Goal: Contribute content: Add original content to the website for others to see

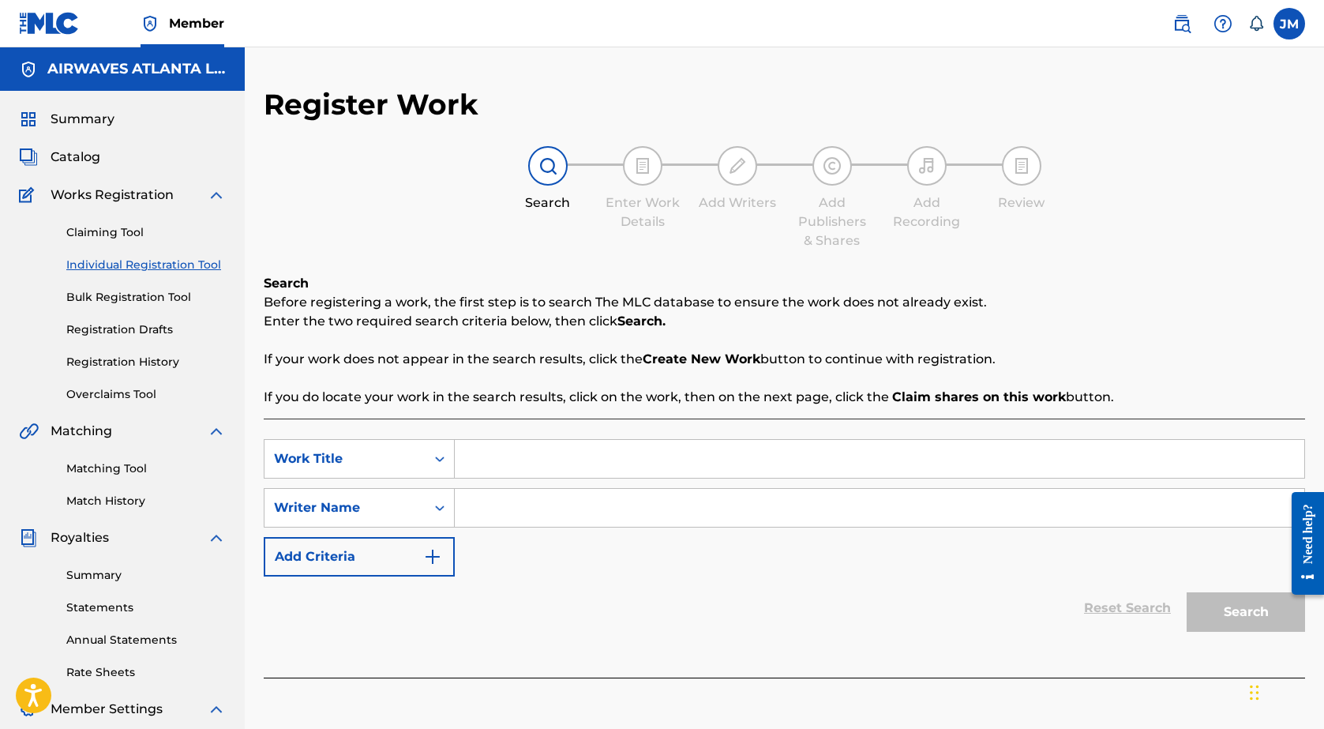
click at [518, 447] on input "Search Form" at bounding box center [879, 459] width 849 height 38
type input "flex a band"
click at [464, 499] on input "Search Form" at bounding box center [879, 508] width 849 height 38
type input "j"
type input "KD!"
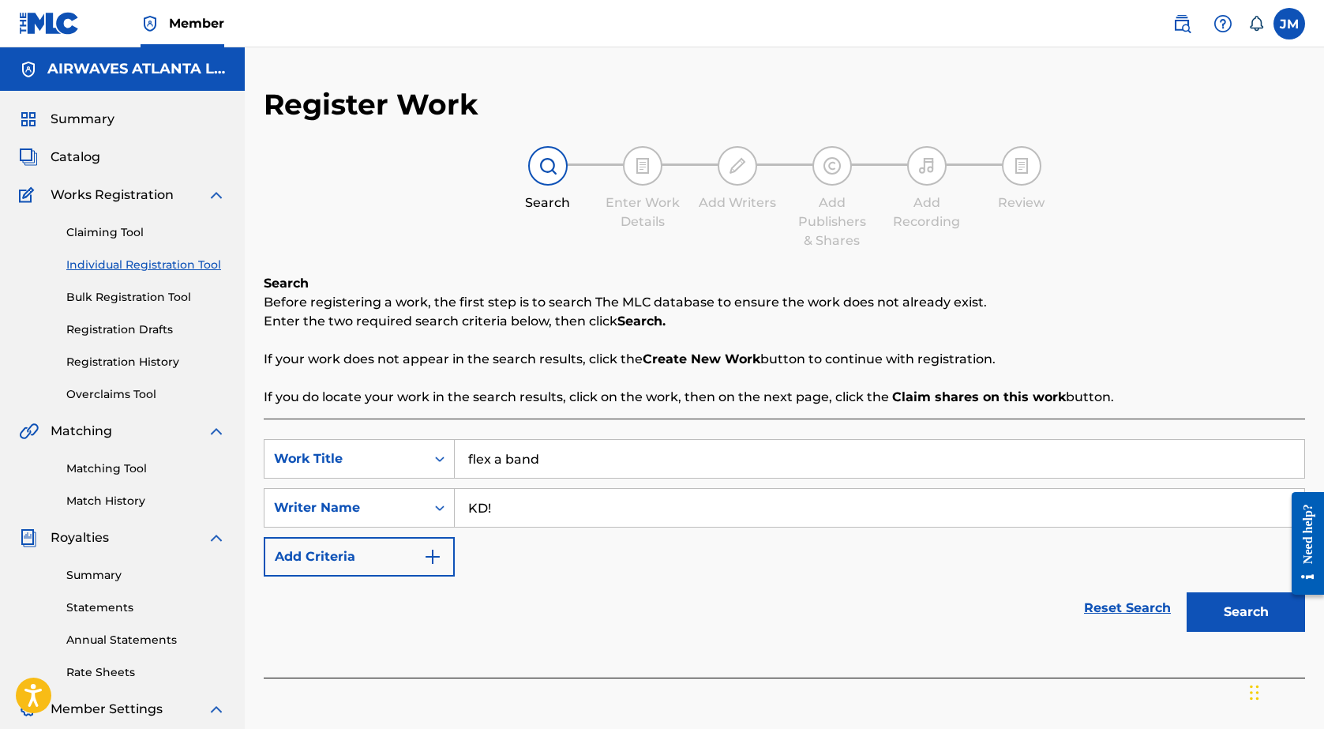
click at [1246, 612] on button "Search" at bounding box center [1245, 611] width 118 height 39
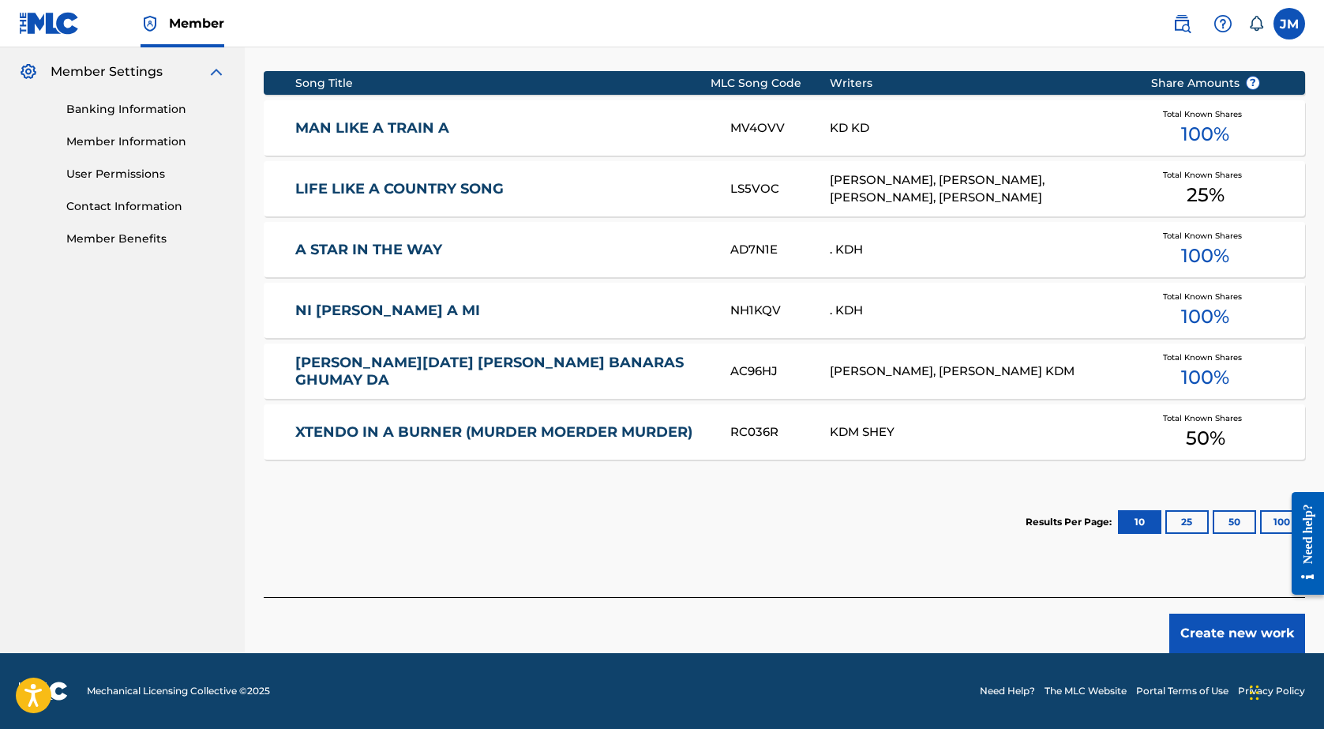
click at [1226, 622] on button "Create new work" at bounding box center [1237, 632] width 136 height 39
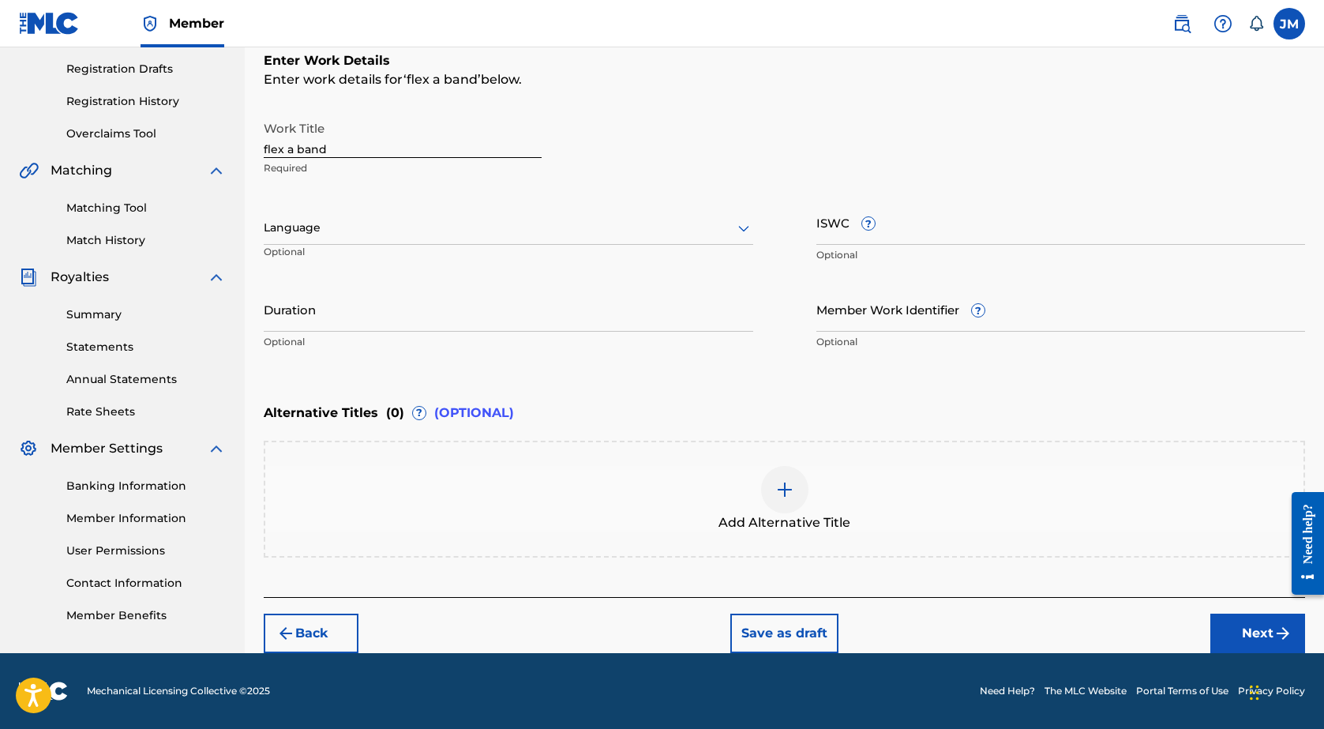
click at [313, 237] on div "Language" at bounding box center [508, 228] width 489 height 33
click at [313, 264] on div "English" at bounding box center [508, 263] width 488 height 36
click at [320, 324] on input "Duration" at bounding box center [508, 309] width 489 height 45
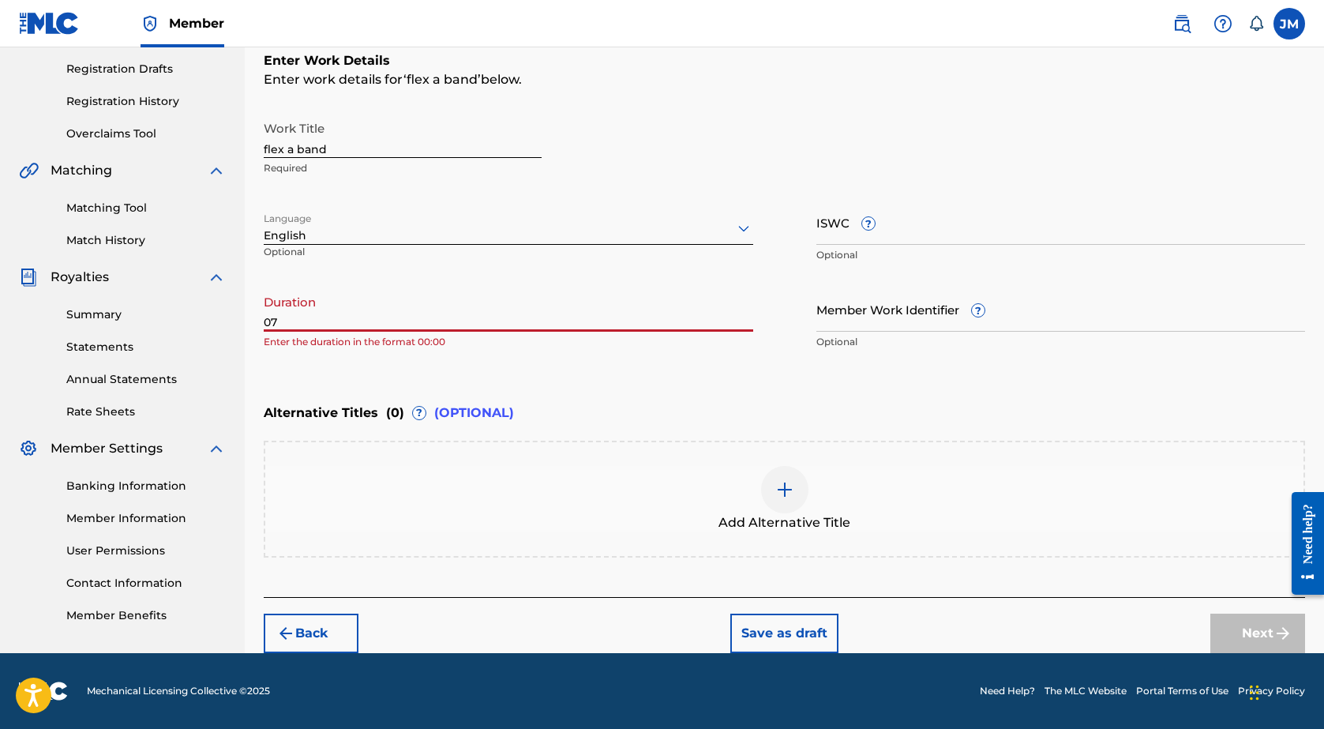
type input "0"
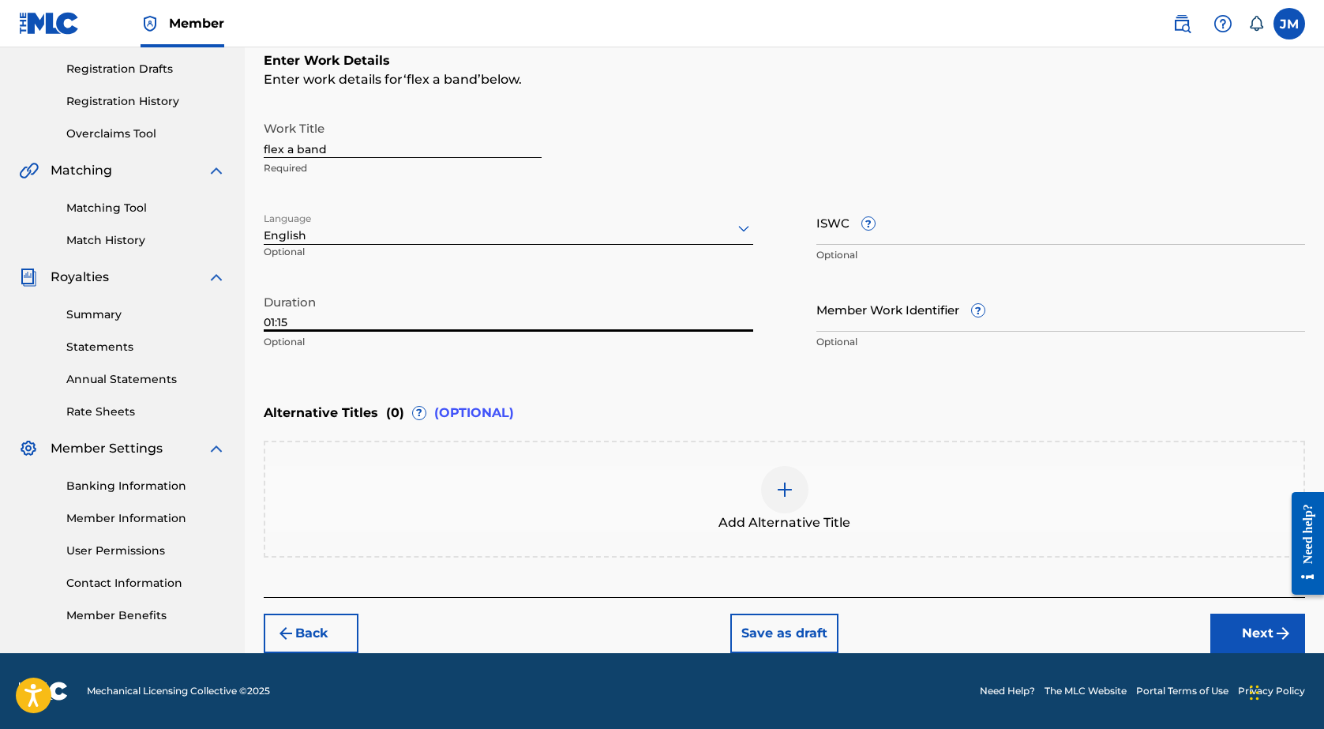
type input "01:15"
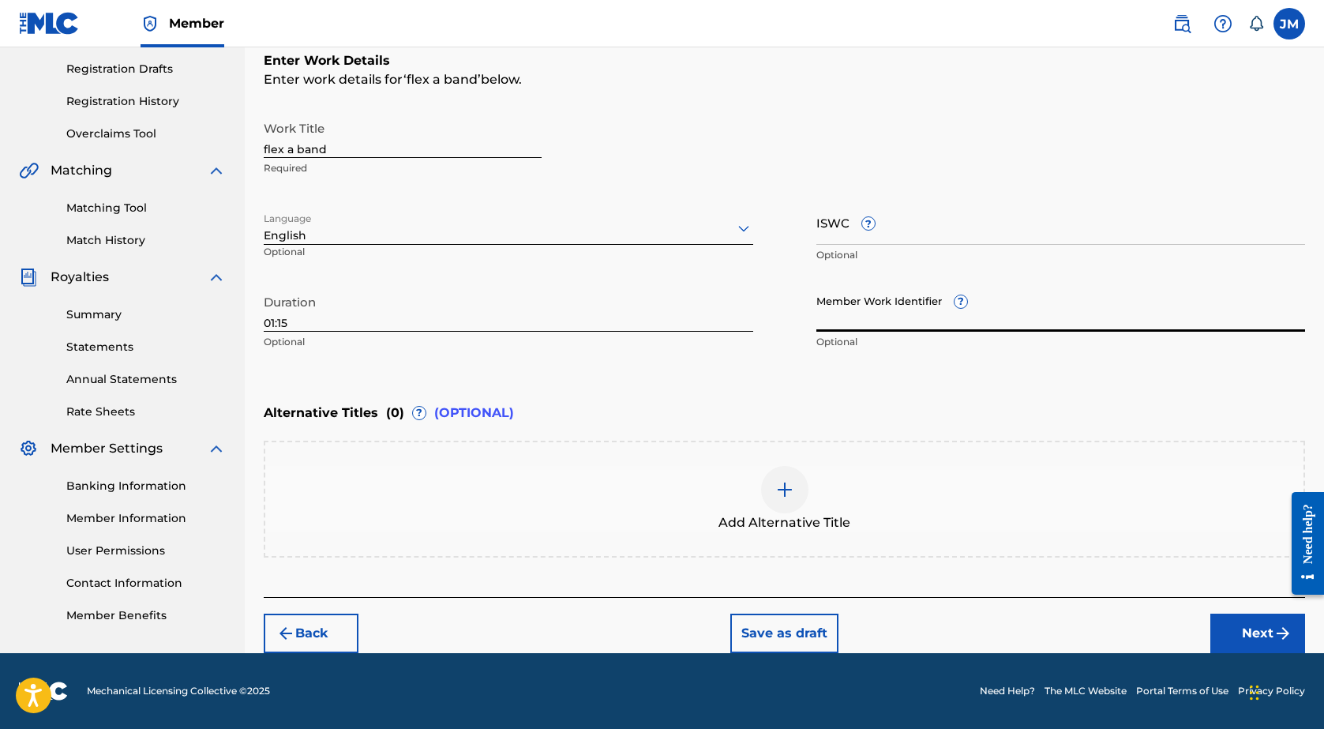
click at [876, 321] on input "Member Work Identifier ?" at bounding box center [1060, 309] width 489 height 45
paste input "2025AWA0034JVE"
type input "2025AWA0034JVE"
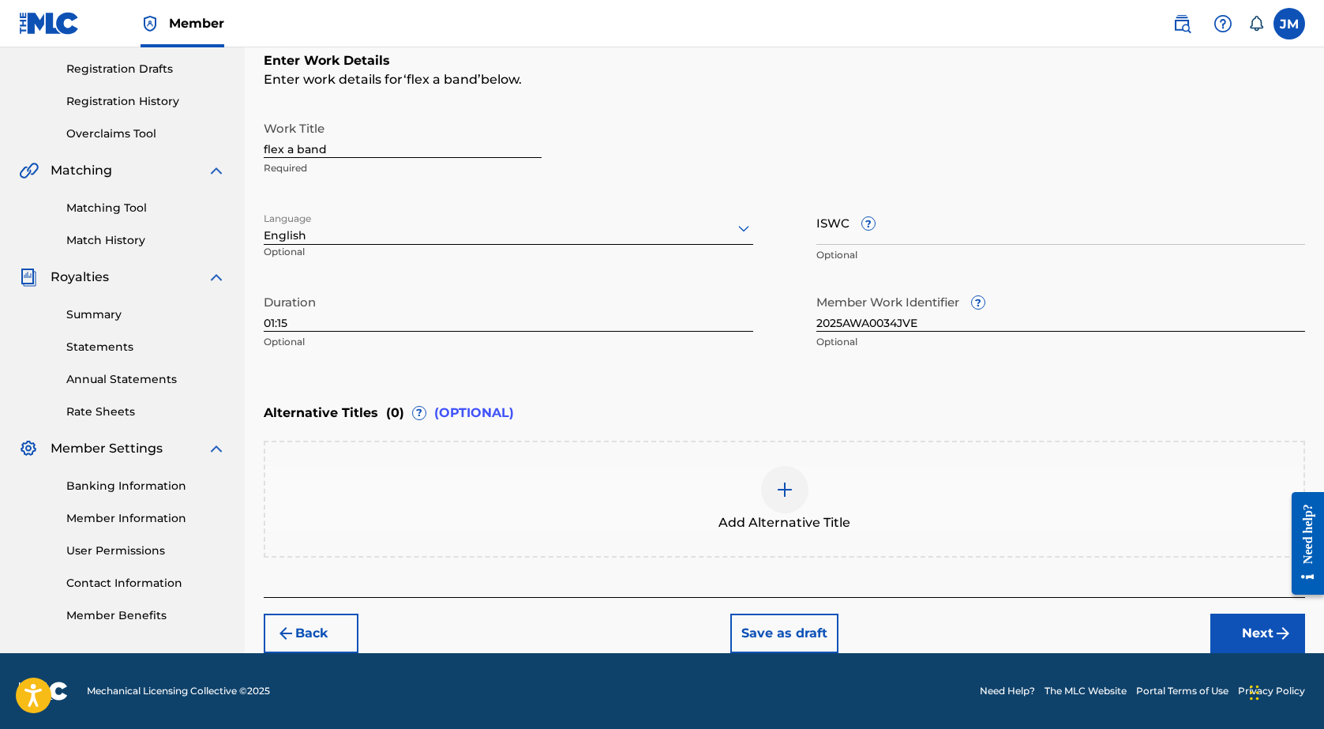
click at [547, 10] on nav "Member JM [PERSON_NAME] Mumford [EMAIL_ADDRESS][DOMAIN_NAME] Notification Prefe…" at bounding box center [662, 23] width 1324 height 47
click at [1254, 624] on button "Next" at bounding box center [1257, 632] width 95 height 39
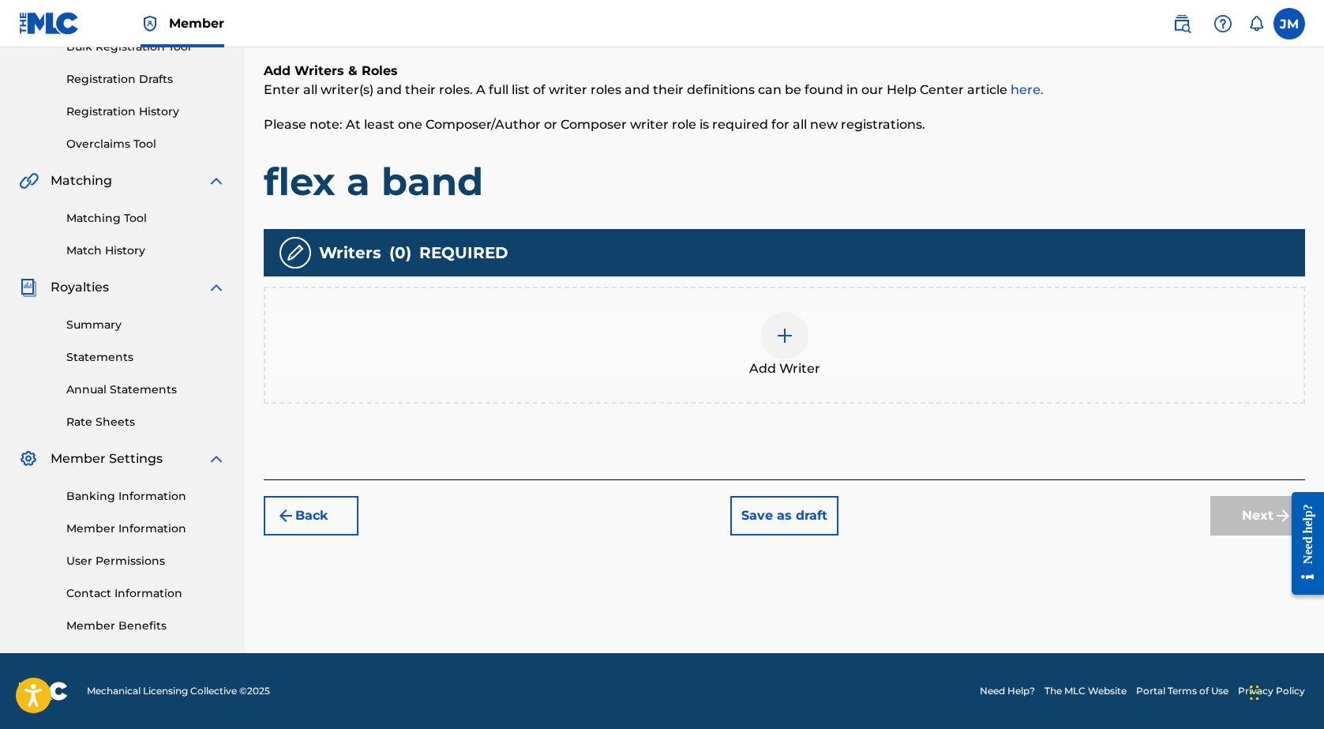
click at [776, 339] on img at bounding box center [784, 335] width 19 height 19
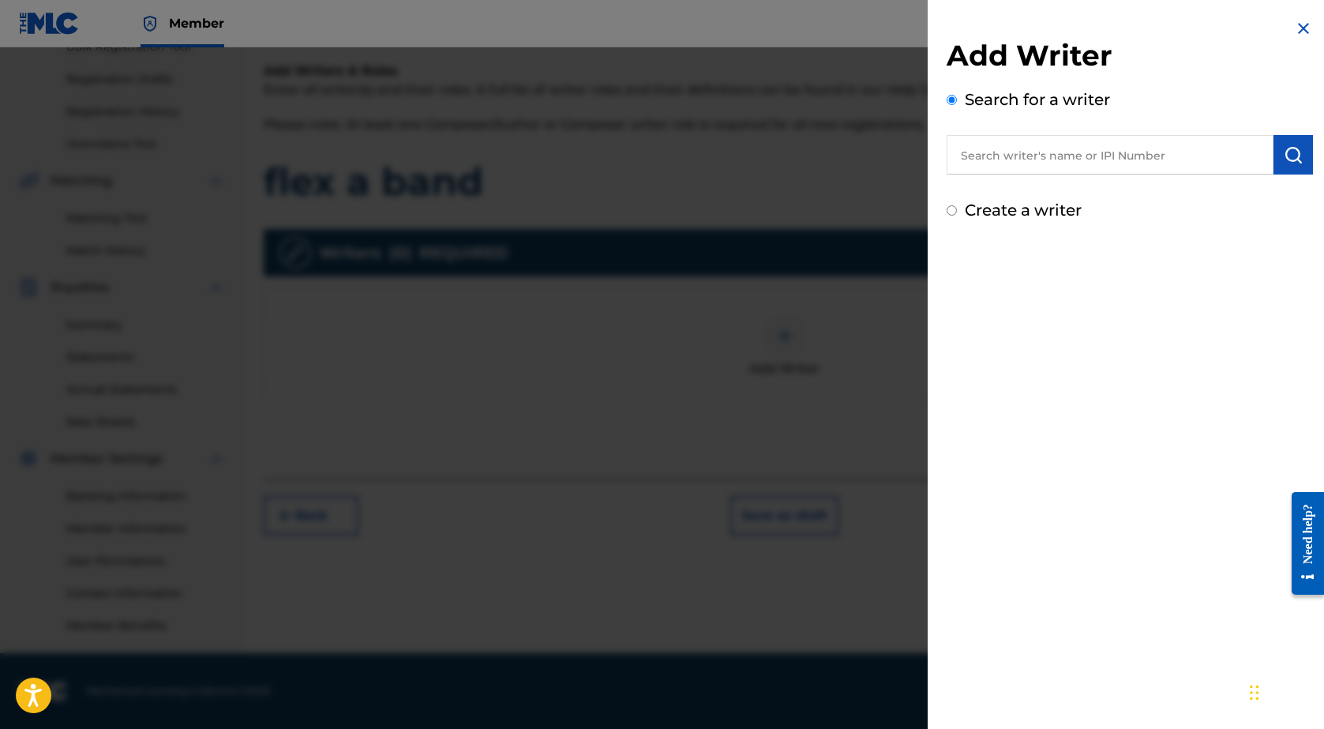
click at [1080, 156] on input "text" at bounding box center [1109, 154] width 327 height 39
type input "[PERSON_NAME]"
click at [1080, 156] on input "[PERSON_NAME]" at bounding box center [1109, 154] width 327 height 39
click at [1289, 148] on img "submit" at bounding box center [1292, 154] width 19 height 19
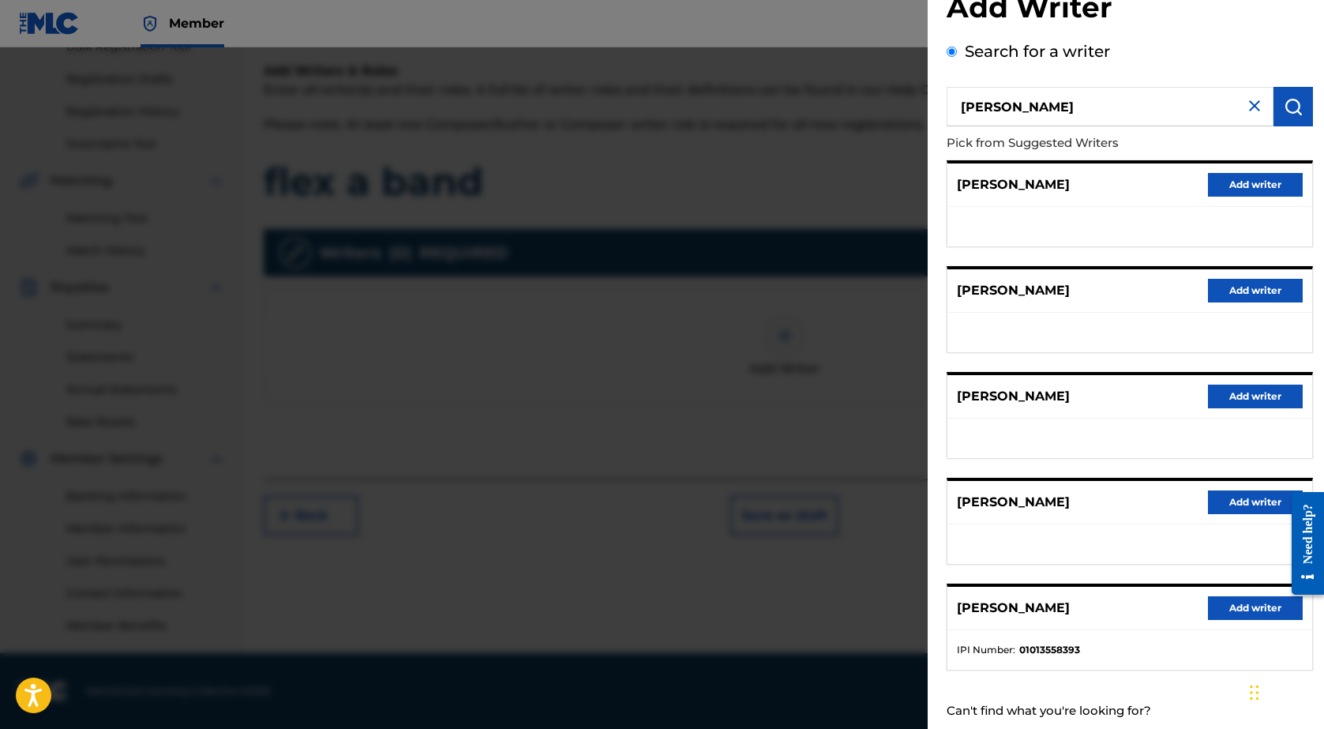
scroll to position [74, 0]
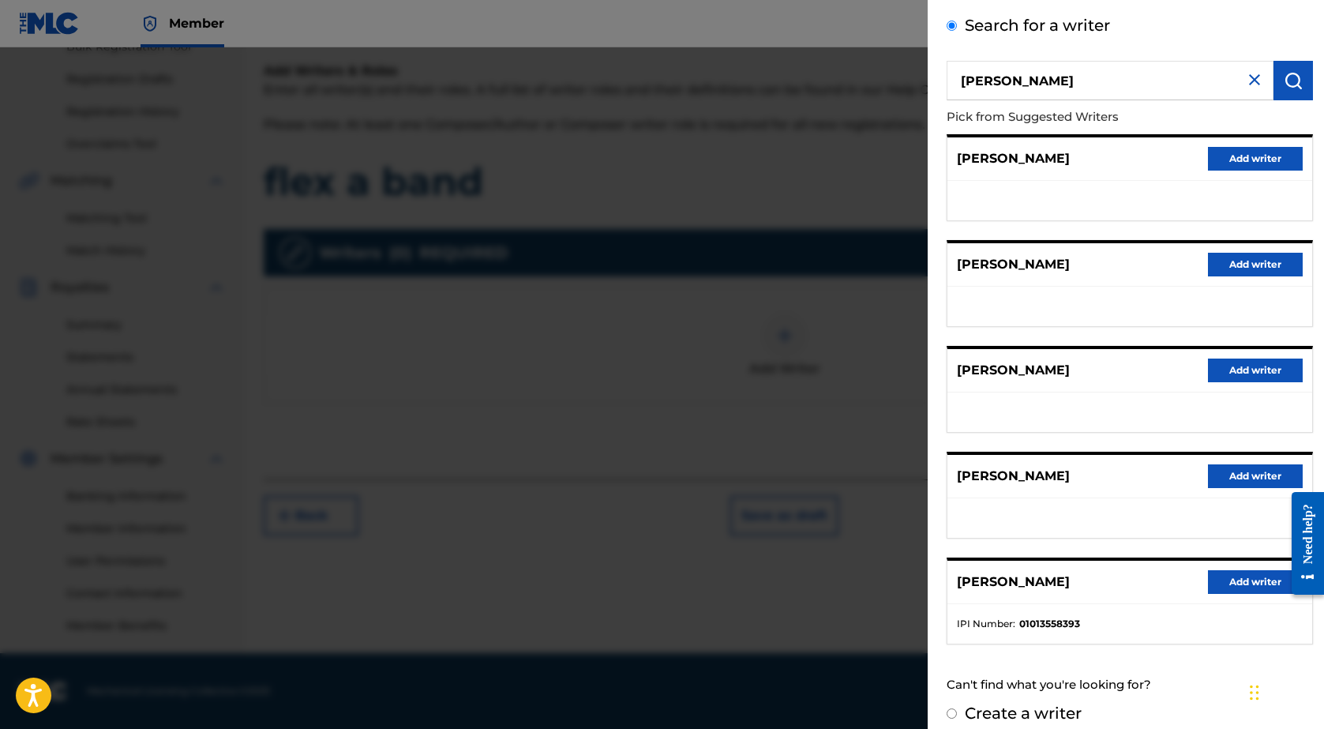
click at [1256, 480] on button "Add writer" at bounding box center [1255, 476] width 95 height 24
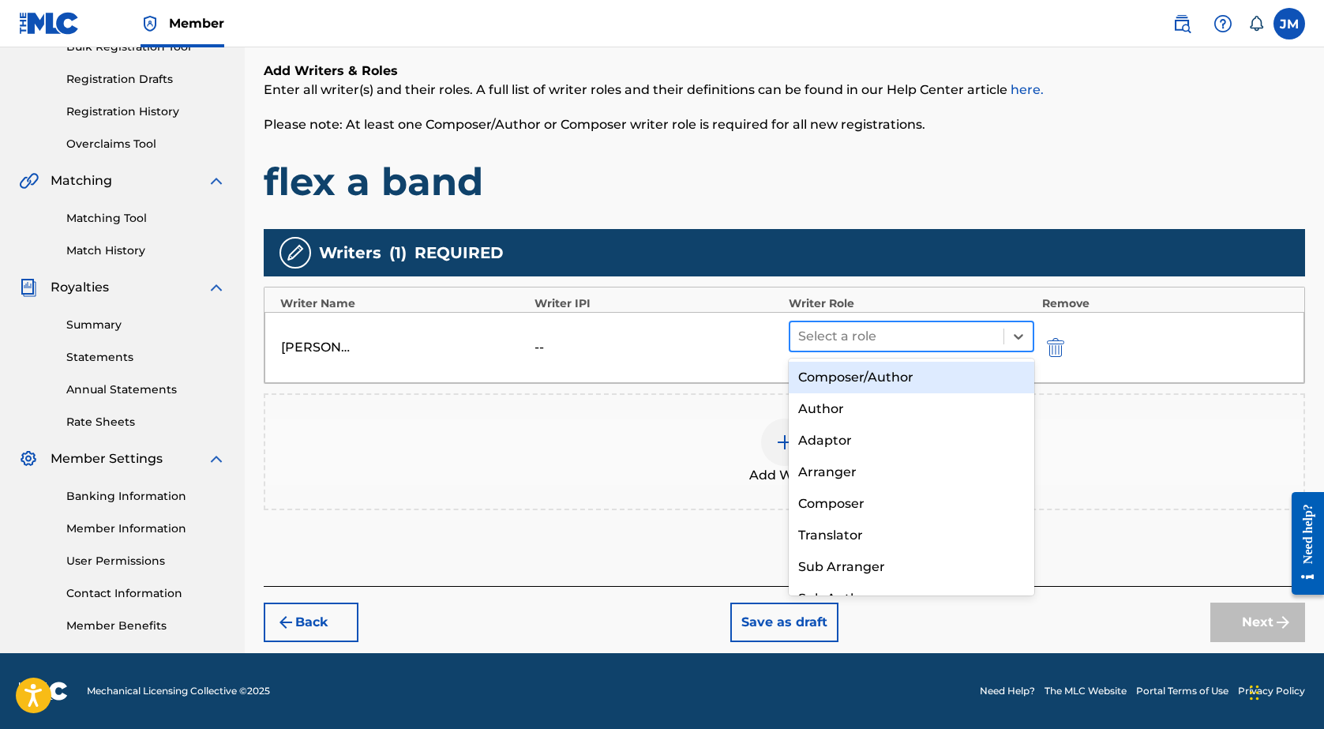
click at [875, 343] on div at bounding box center [896, 336] width 197 height 22
click at [895, 364] on div "Composer/Author" at bounding box center [911, 378] width 245 height 32
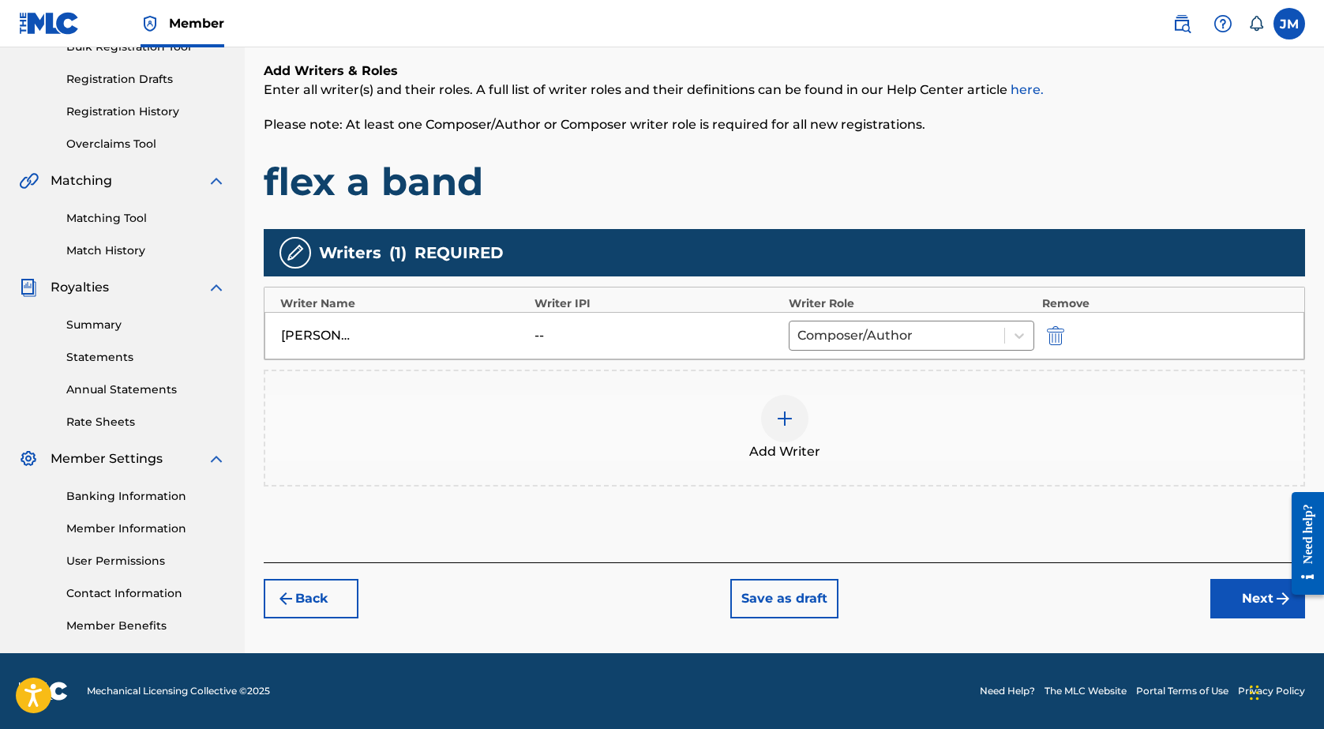
click at [763, 425] on div at bounding box center [784, 418] width 47 height 47
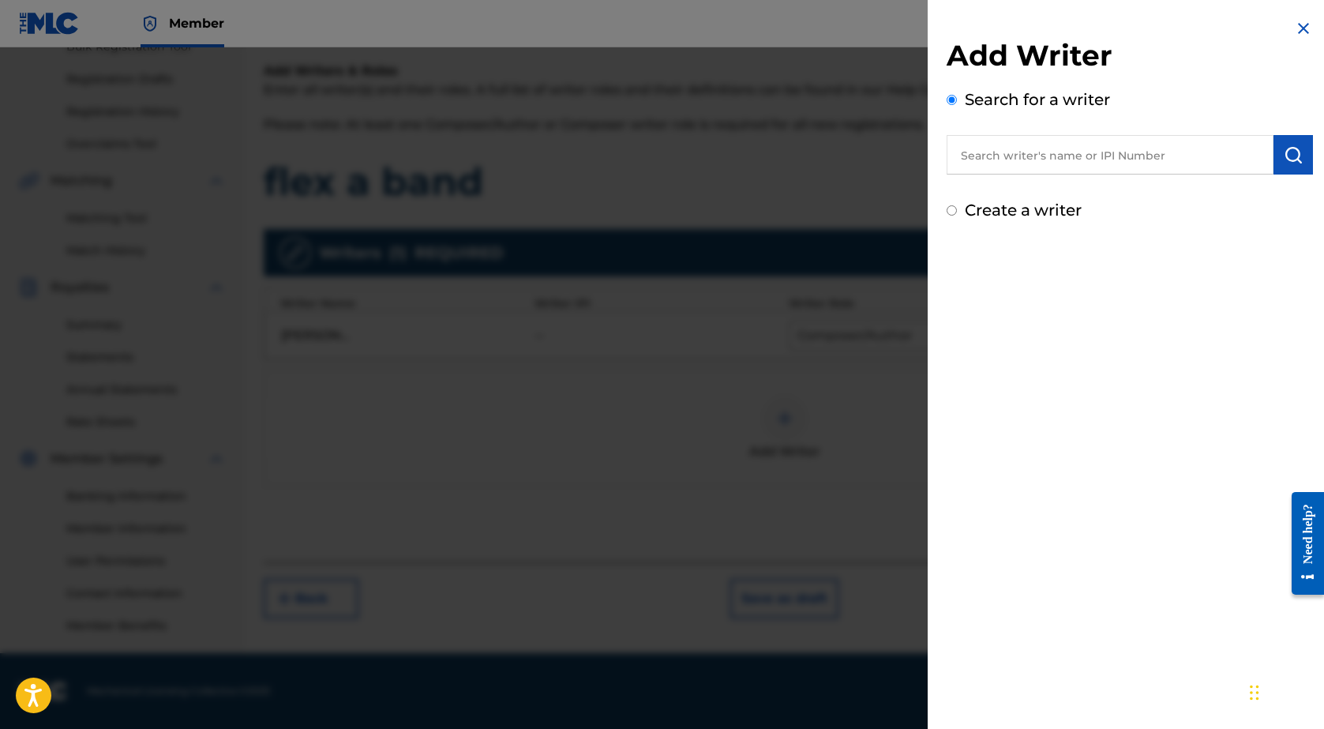
click at [1088, 141] on input "text" at bounding box center [1109, 154] width 327 height 39
type input "KD!"
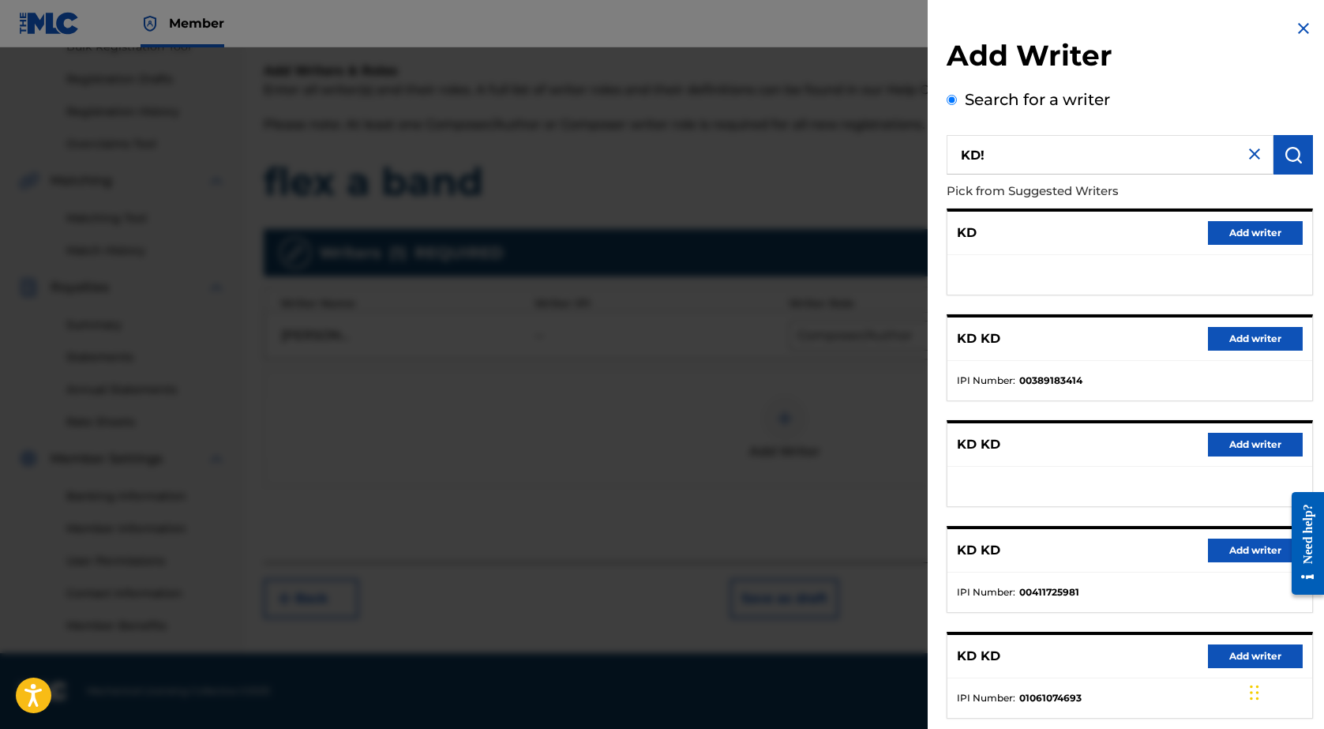
click at [1225, 242] on button "Add writer" at bounding box center [1255, 233] width 95 height 24
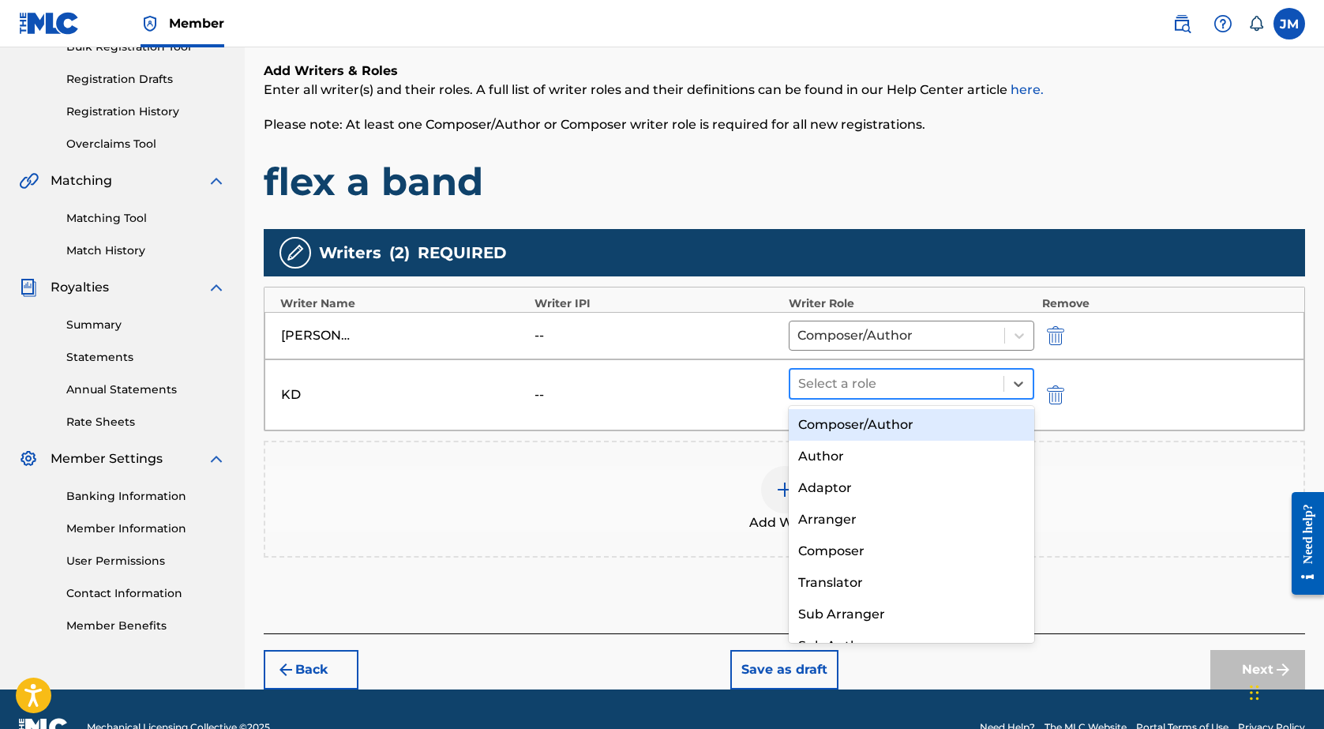
click at [859, 399] on div "Select a role" at bounding box center [911, 384] width 245 height 32
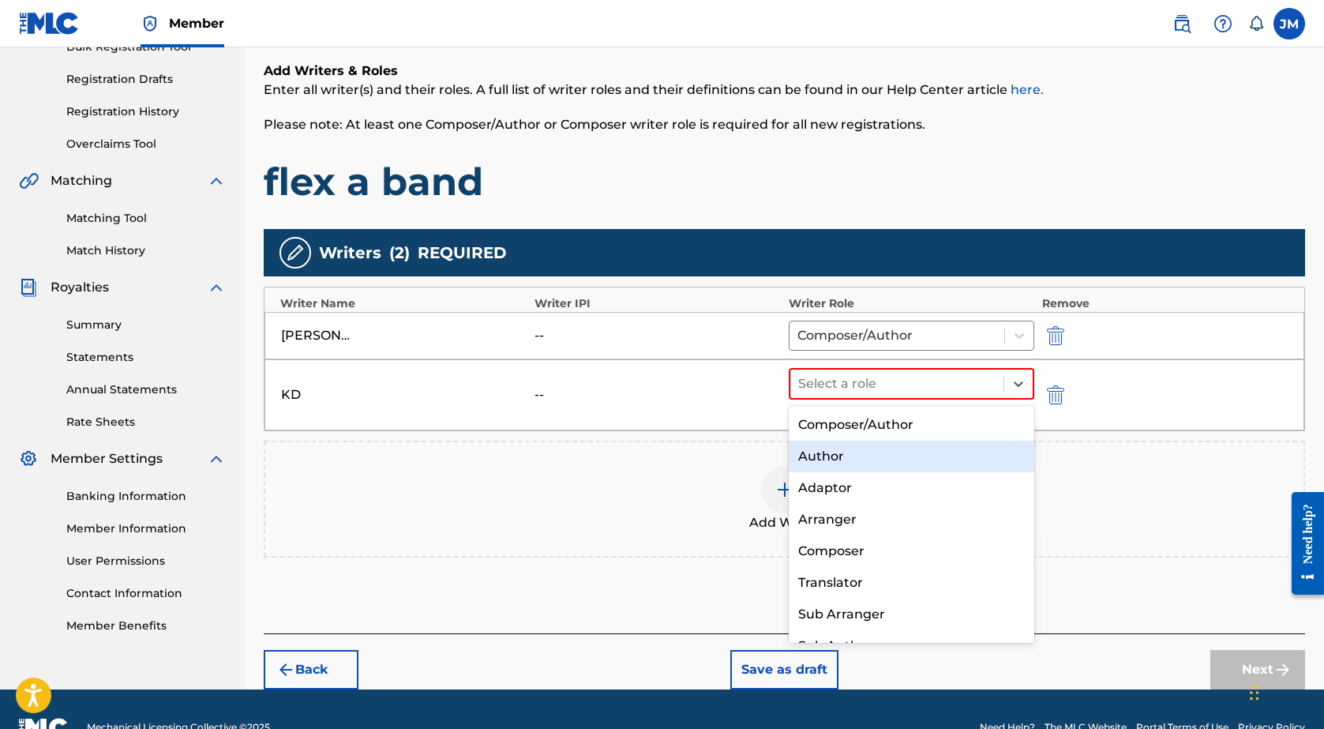
click at [827, 452] on div "Author" at bounding box center [911, 456] width 245 height 32
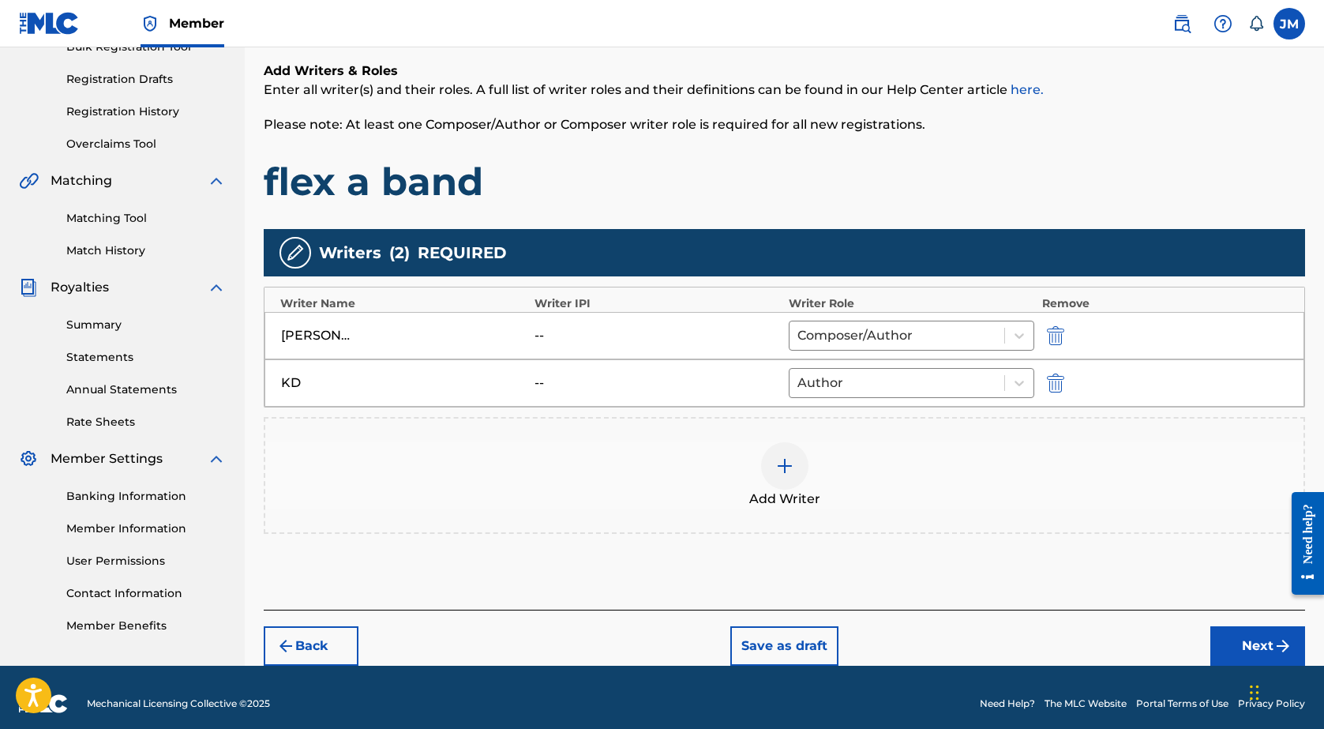
click at [1237, 649] on button "Next" at bounding box center [1257, 645] width 95 height 39
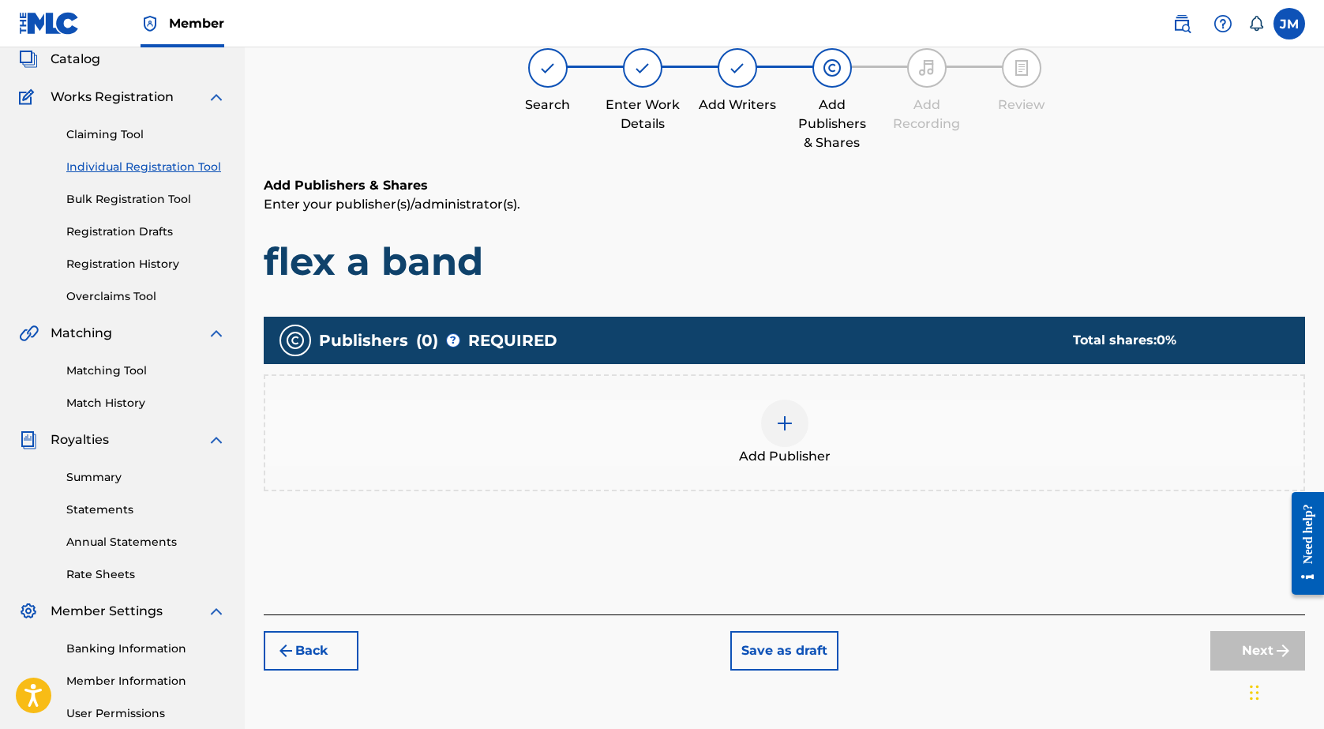
scroll to position [71, 0]
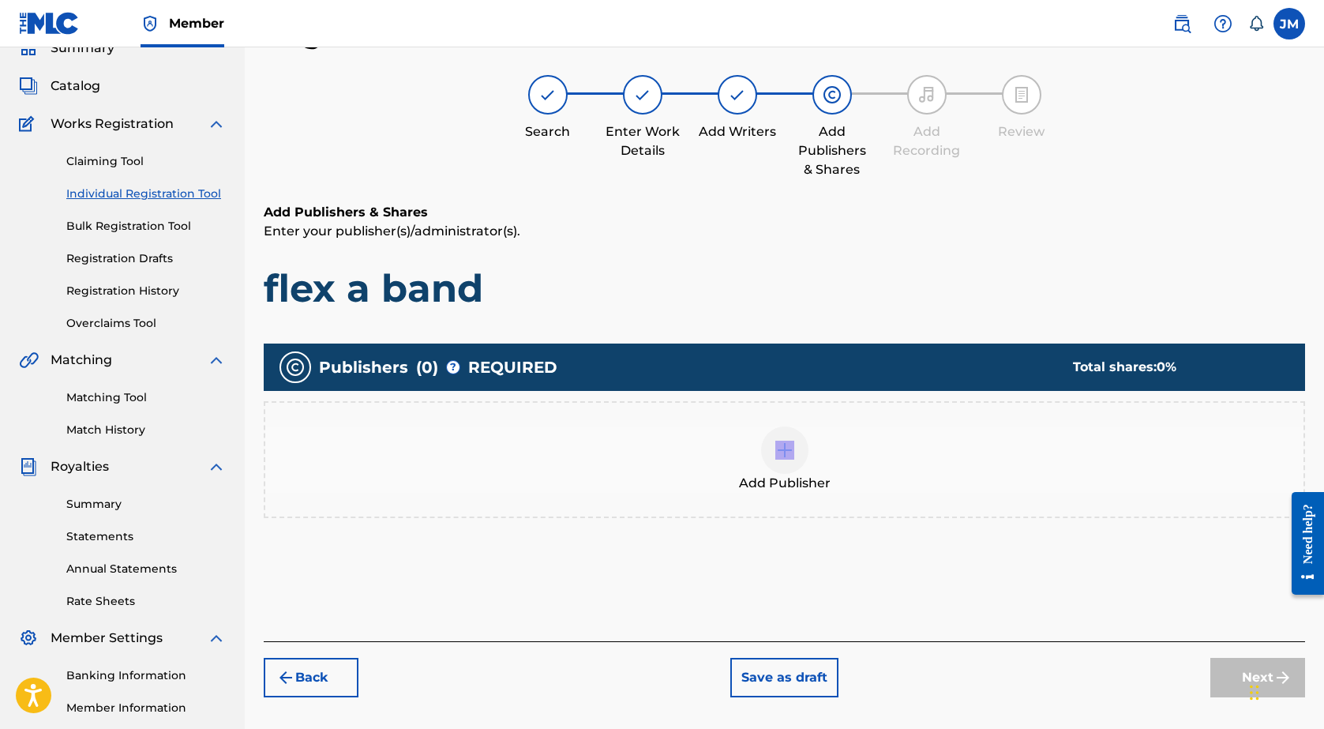
click at [790, 472] on div "Add Publisher" at bounding box center [784, 459] width 1038 height 66
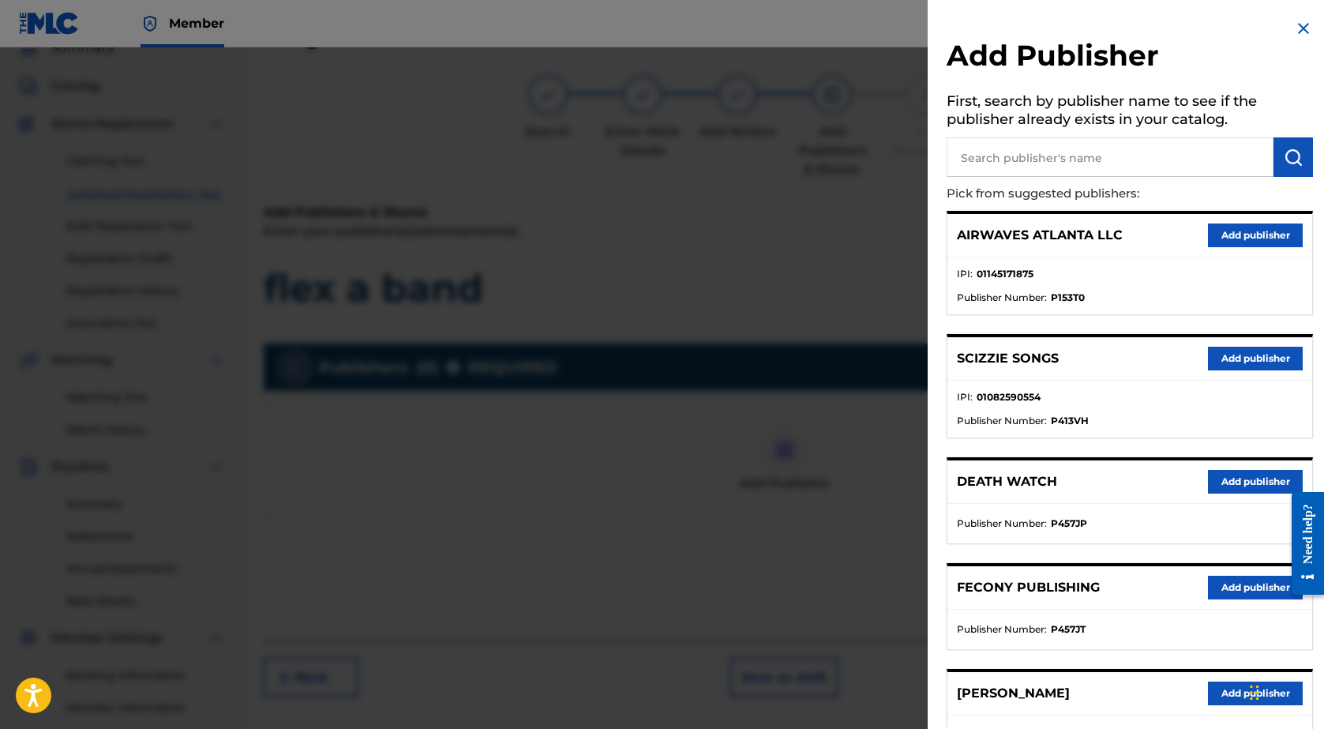
scroll to position [0, 0]
click at [1036, 157] on input "text" at bounding box center [1109, 156] width 327 height 39
type input "silo"
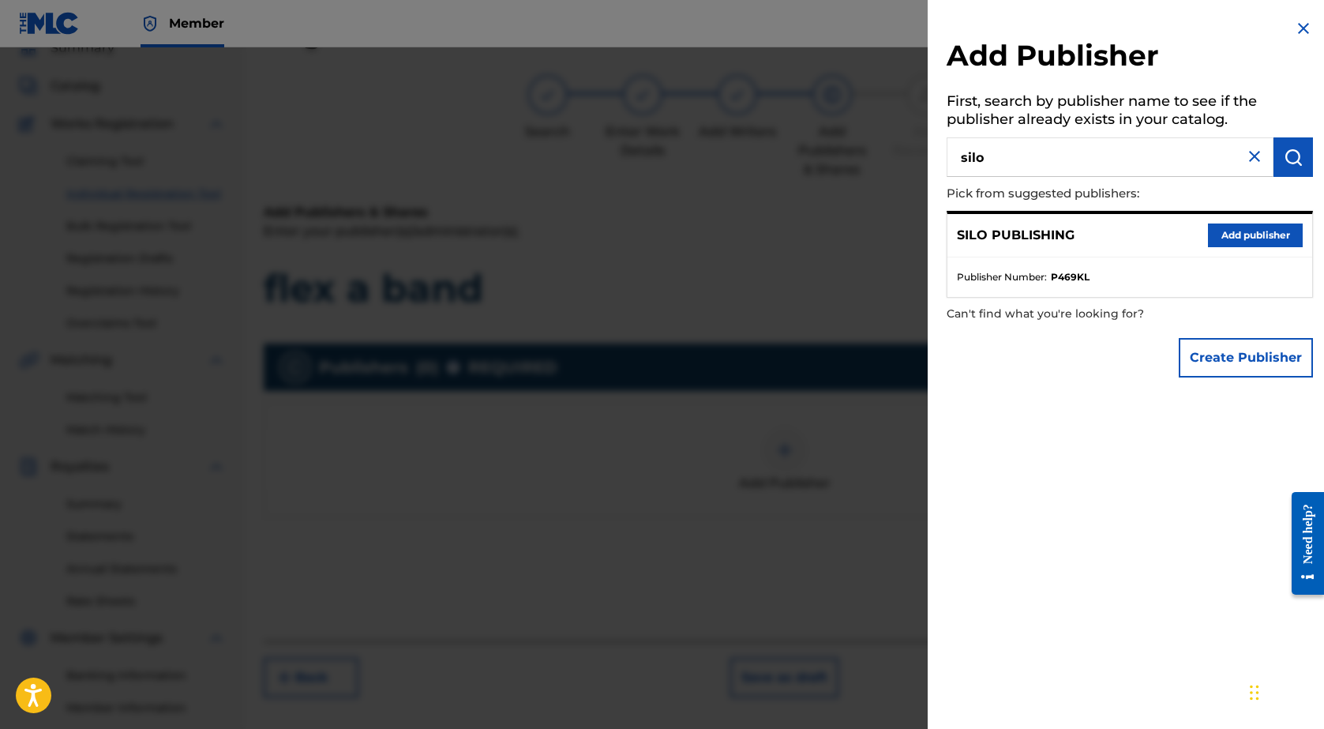
click at [1244, 239] on button "Add publisher" at bounding box center [1255, 235] width 95 height 24
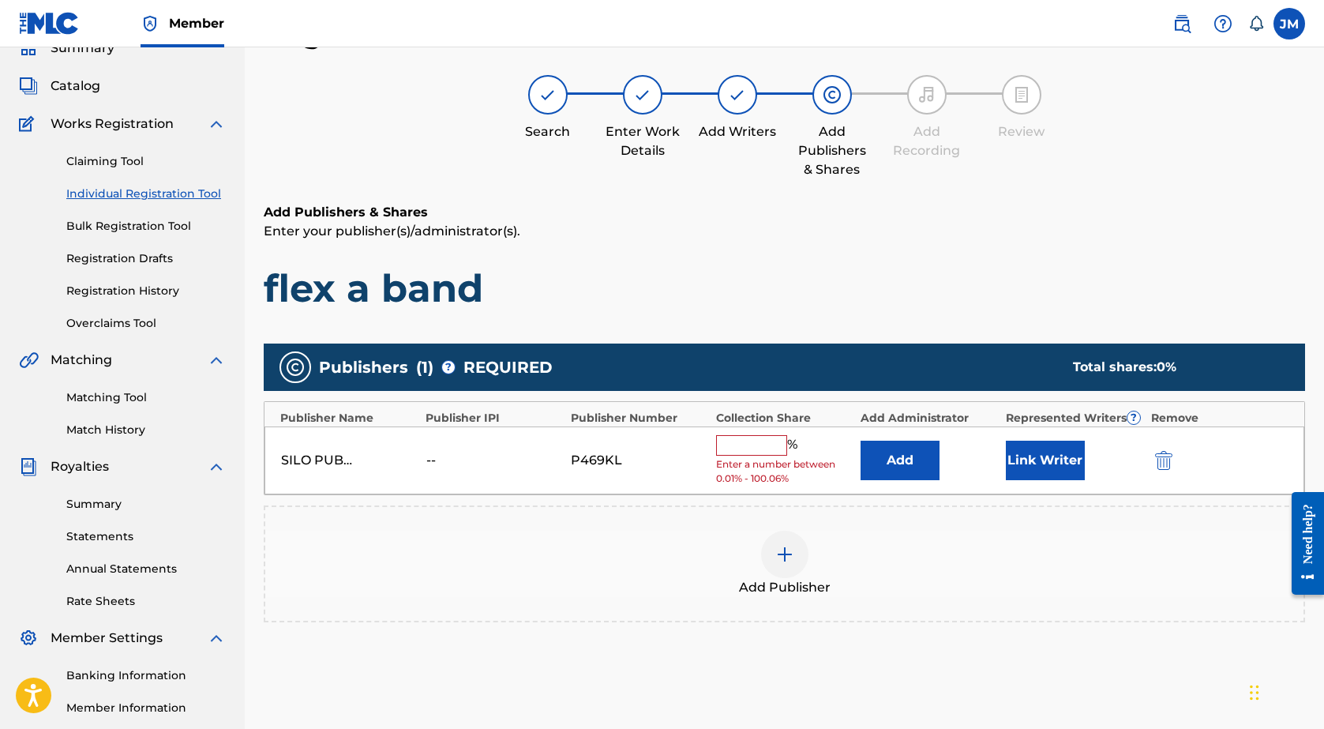
click at [736, 442] on input "text" at bounding box center [751, 445] width 71 height 21
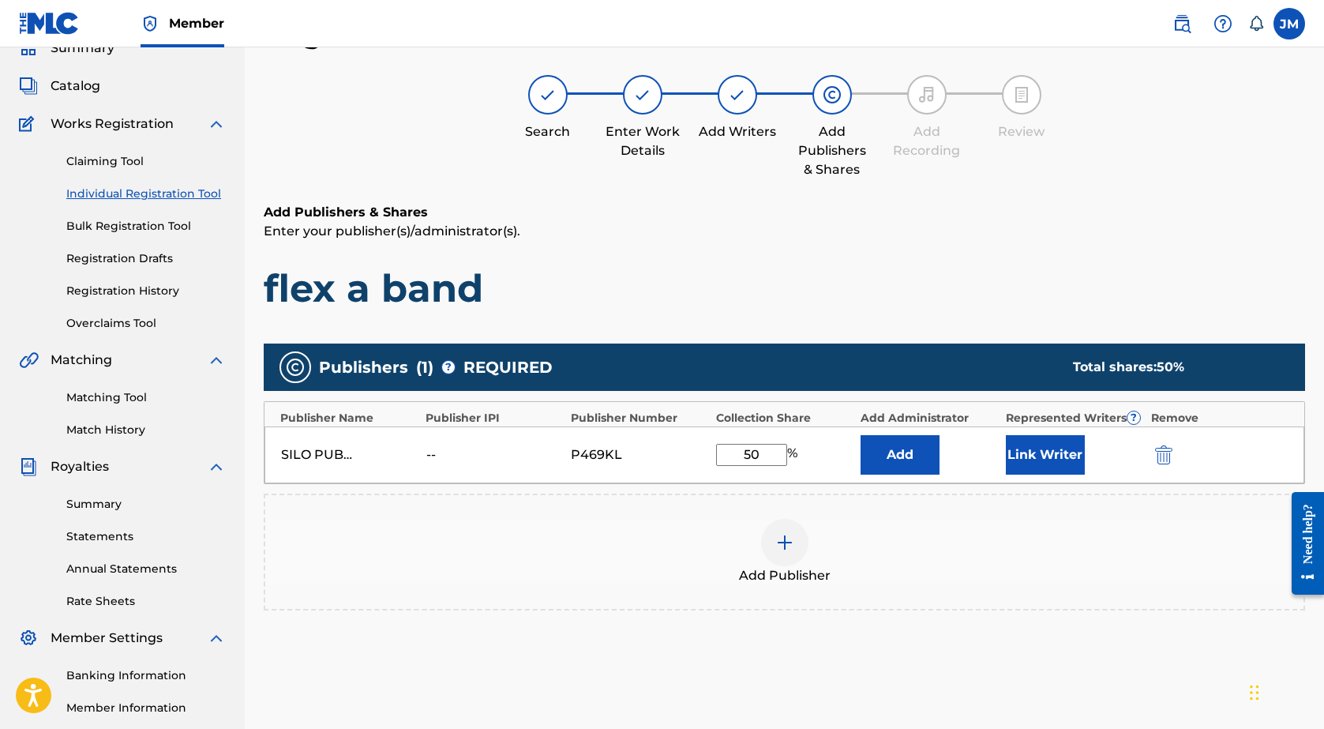
type input "50"
click at [879, 455] on button "Add" at bounding box center [899, 454] width 79 height 39
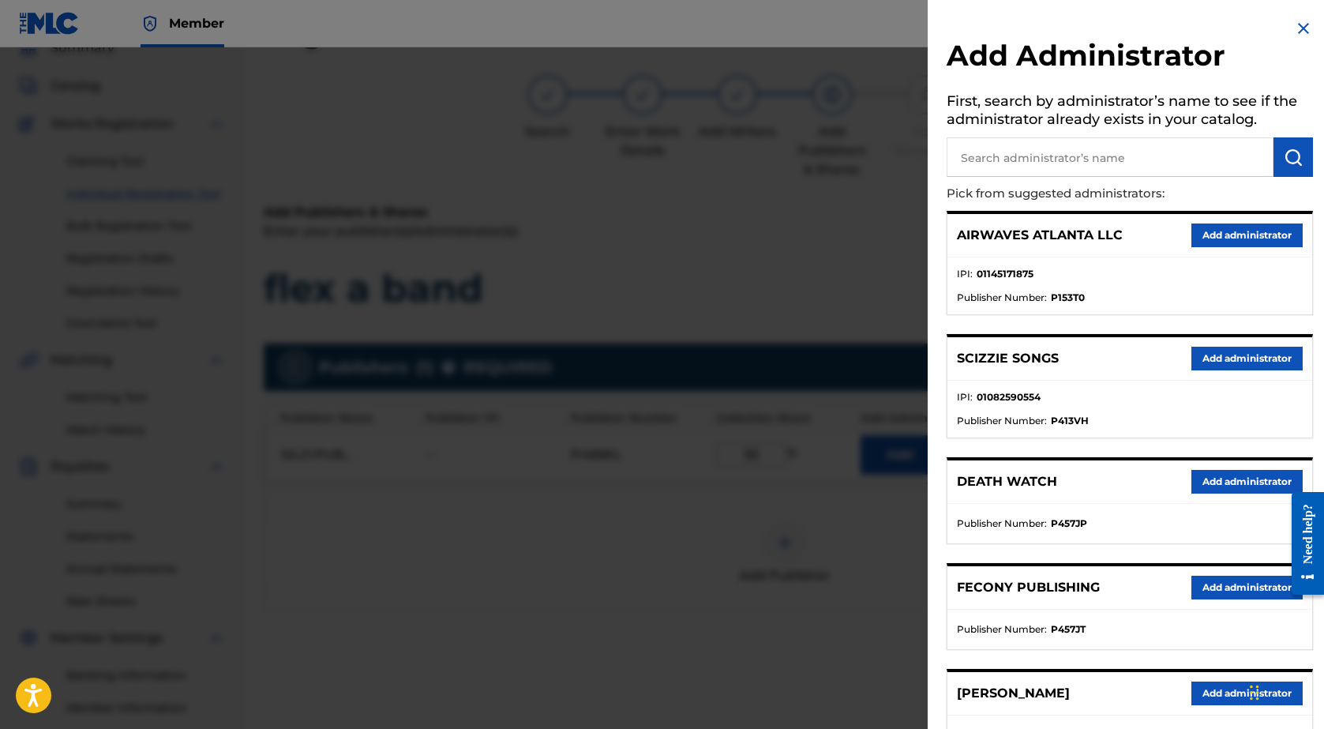
click at [1024, 139] on input "text" at bounding box center [1109, 156] width 327 height 39
type input "silo"
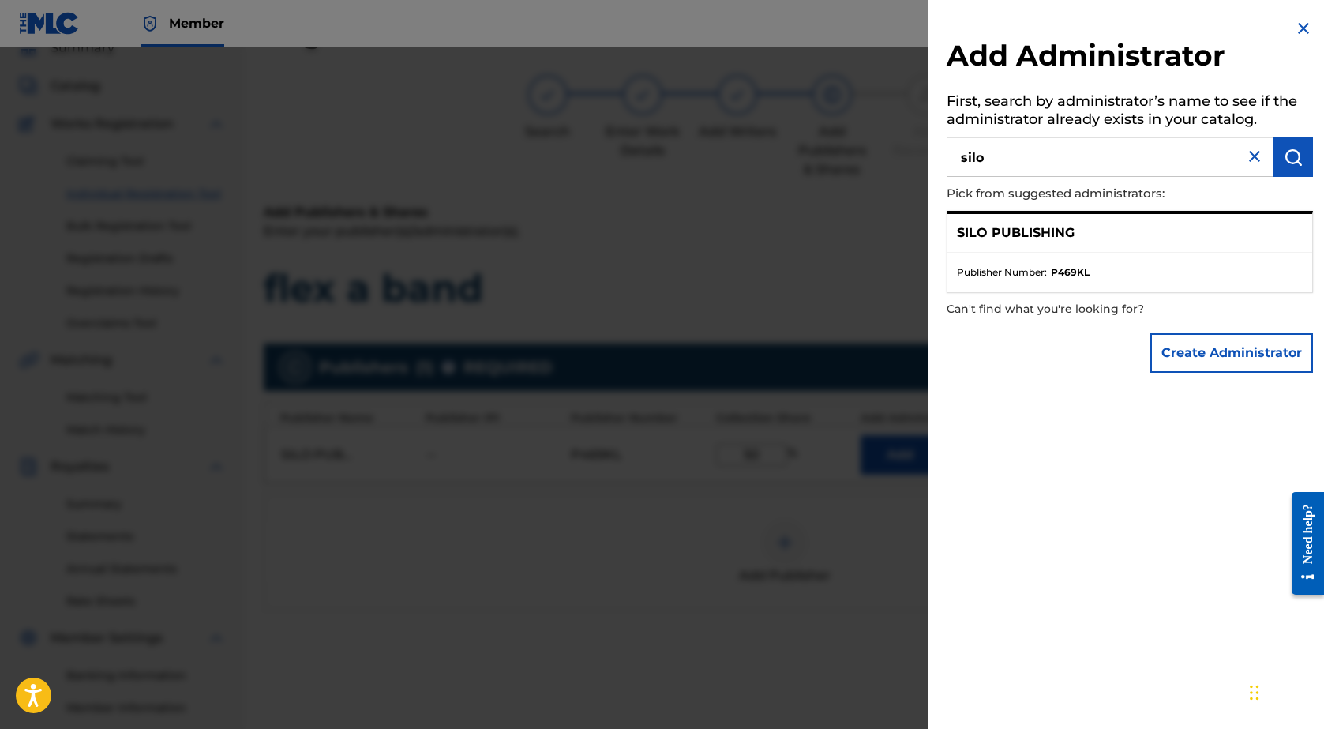
click at [1051, 239] on p "SILO PUBLISHING" at bounding box center [1016, 232] width 118 height 19
click at [1038, 227] on p "SILO PUBLISHING" at bounding box center [1016, 232] width 118 height 19
click at [1245, 154] on img at bounding box center [1254, 156] width 19 height 19
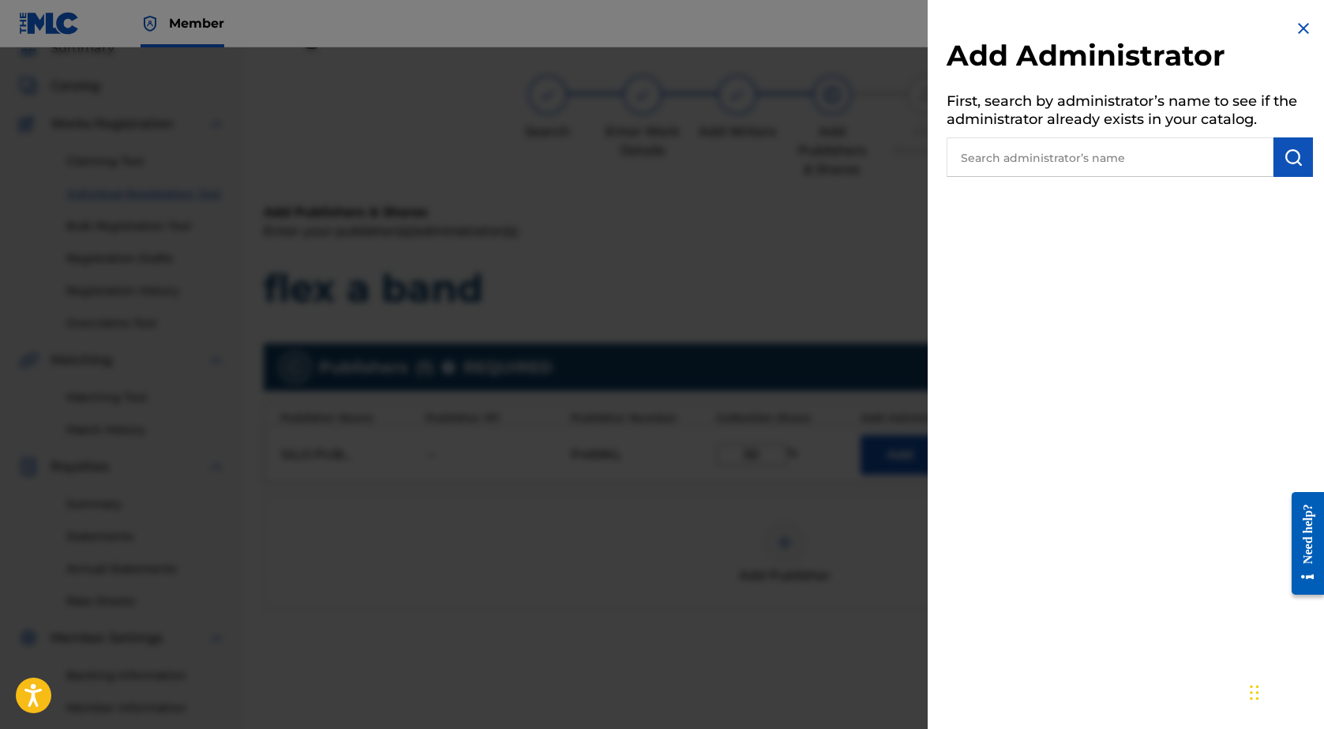
click at [1149, 139] on input "text" at bounding box center [1109, 156] width 327 height 39
type input "I"
type input "A"
type input "airwaves"
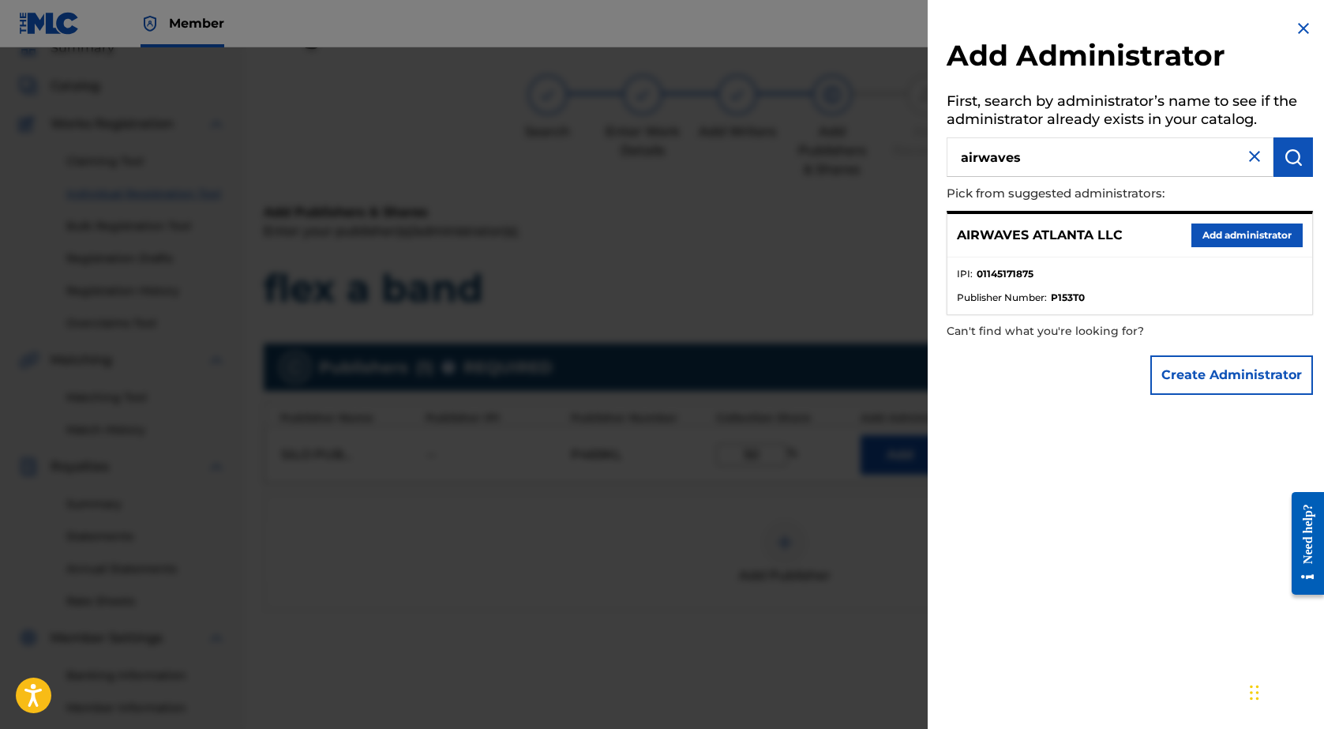
click at [1226, 237] on button "Add administrator" at bounding box center [1246, 235] width 111 height 24
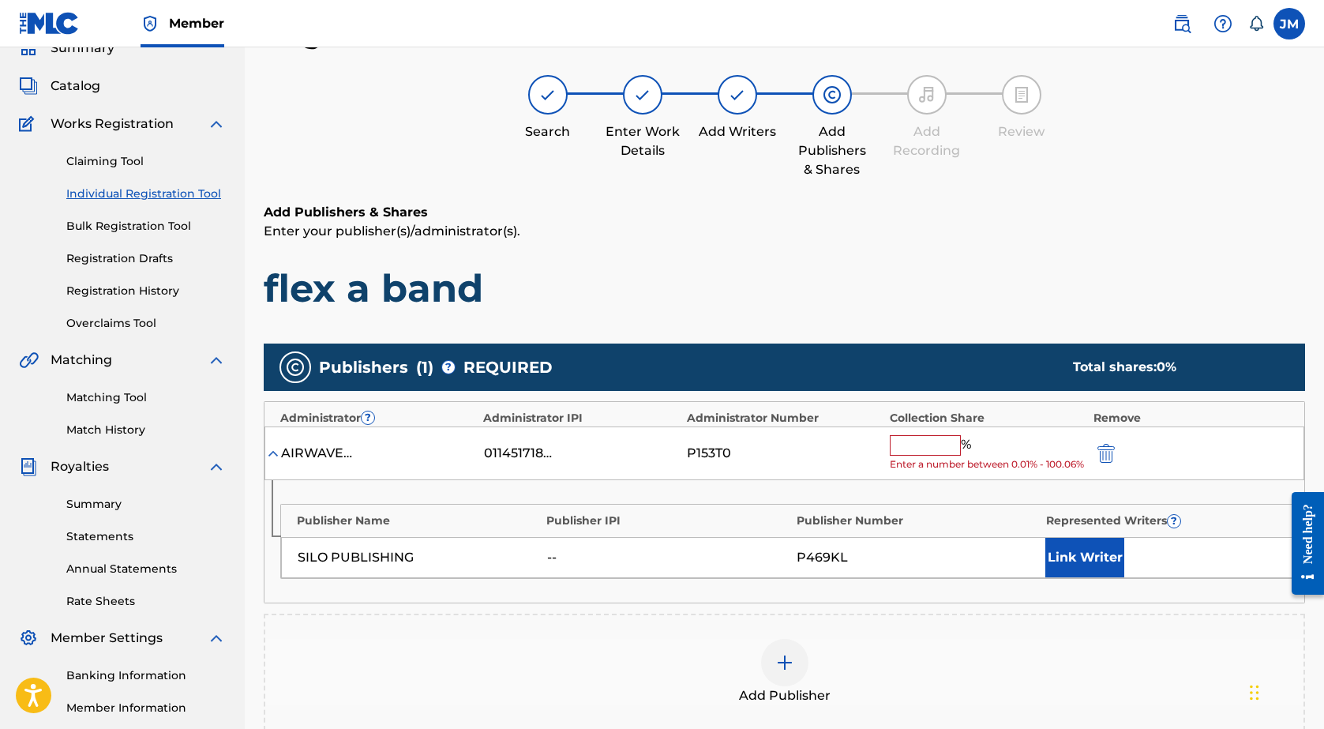
click at [925, 449] on input "text" at bounding box center [925, 445] width 71 height 21
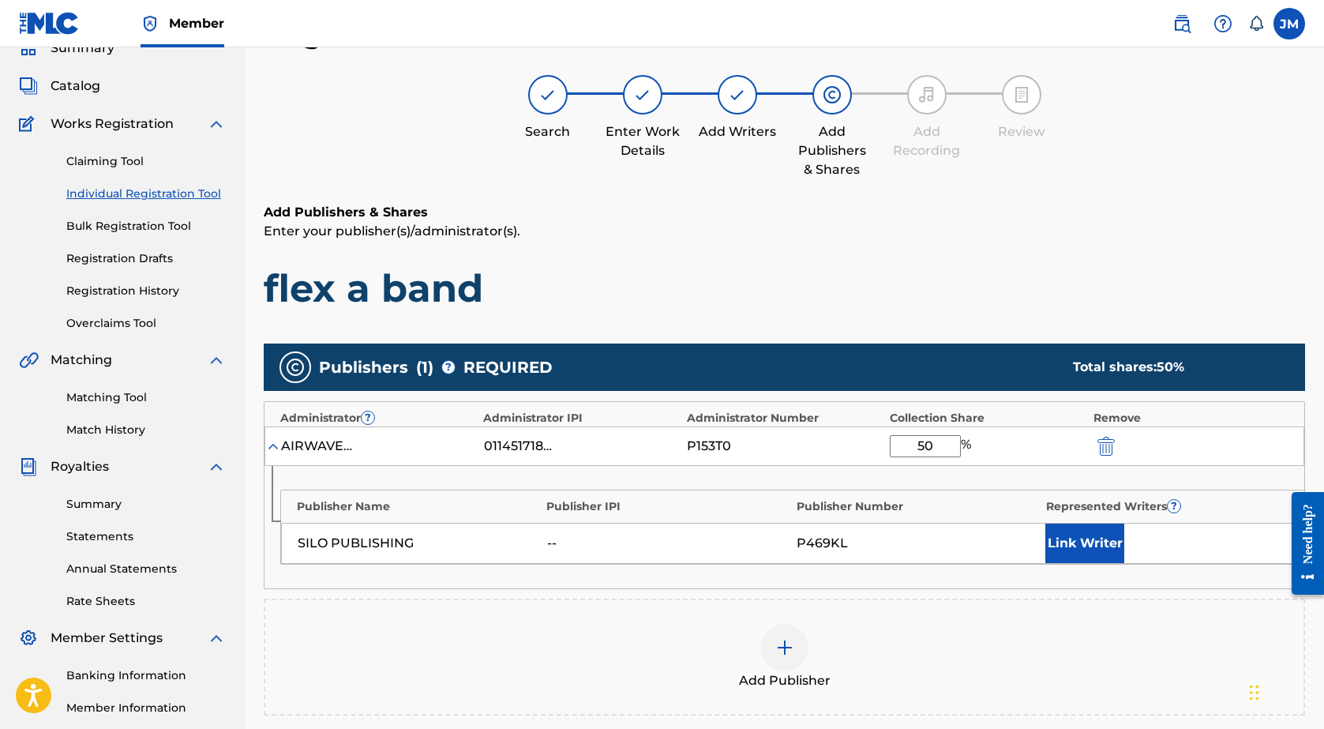
type input "50"
click at [1096, 554] on button "Link Writer" at bounding box center [1084, 542] width 79 height 39
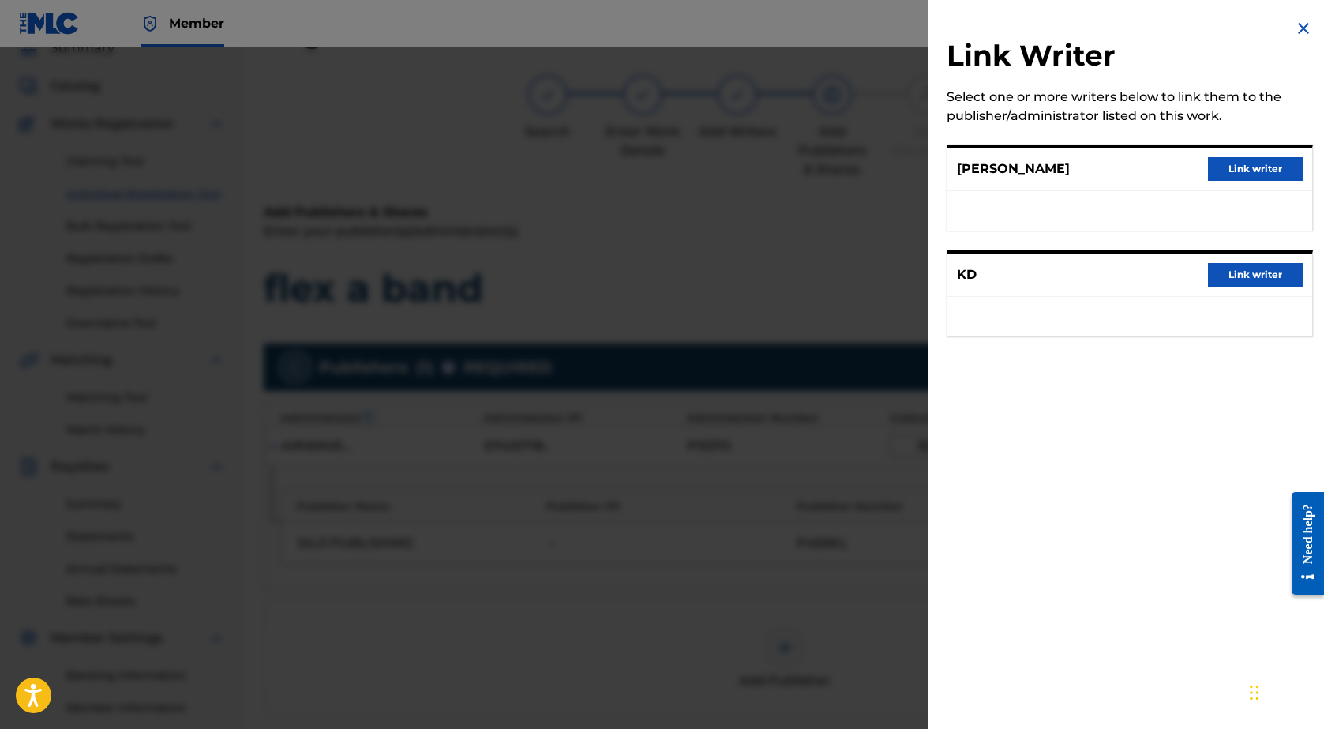
click at [1228, 161] on button "Link writer" at bounding box center [1255, 169] width 95 height 24
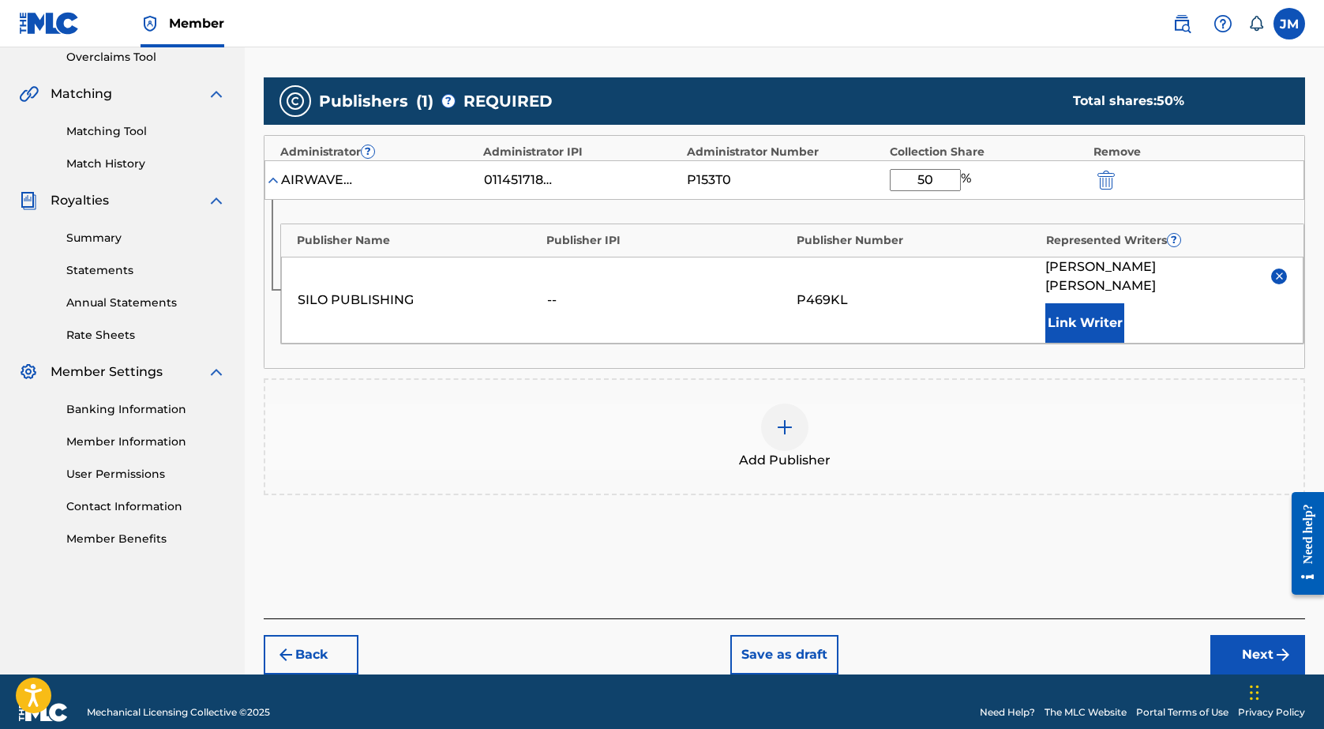
click at [1242, 635] on button "Next" at bounding box center [1257, 654] width 95 height 39
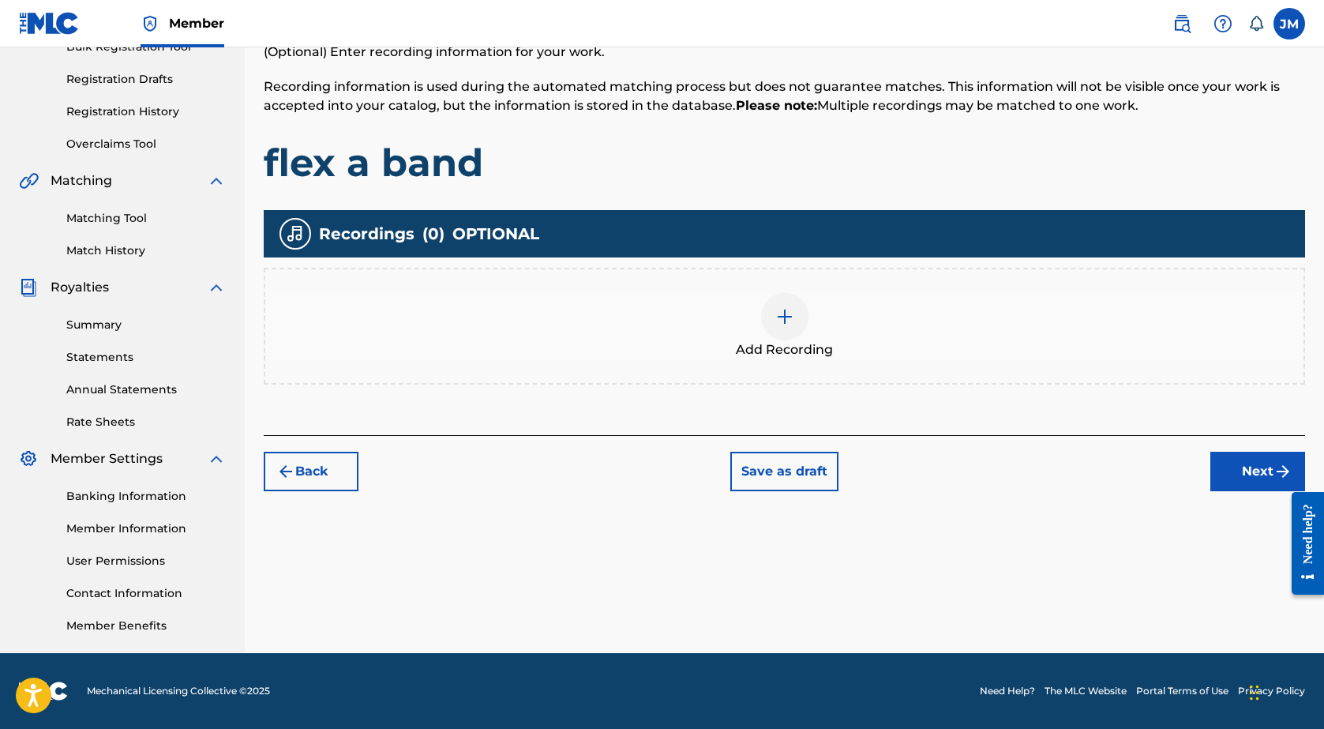
scroll to position [250, 0]
click at [725, 350] on div "Add Recording" at bounding box center [784, 326] width 1038 height 66
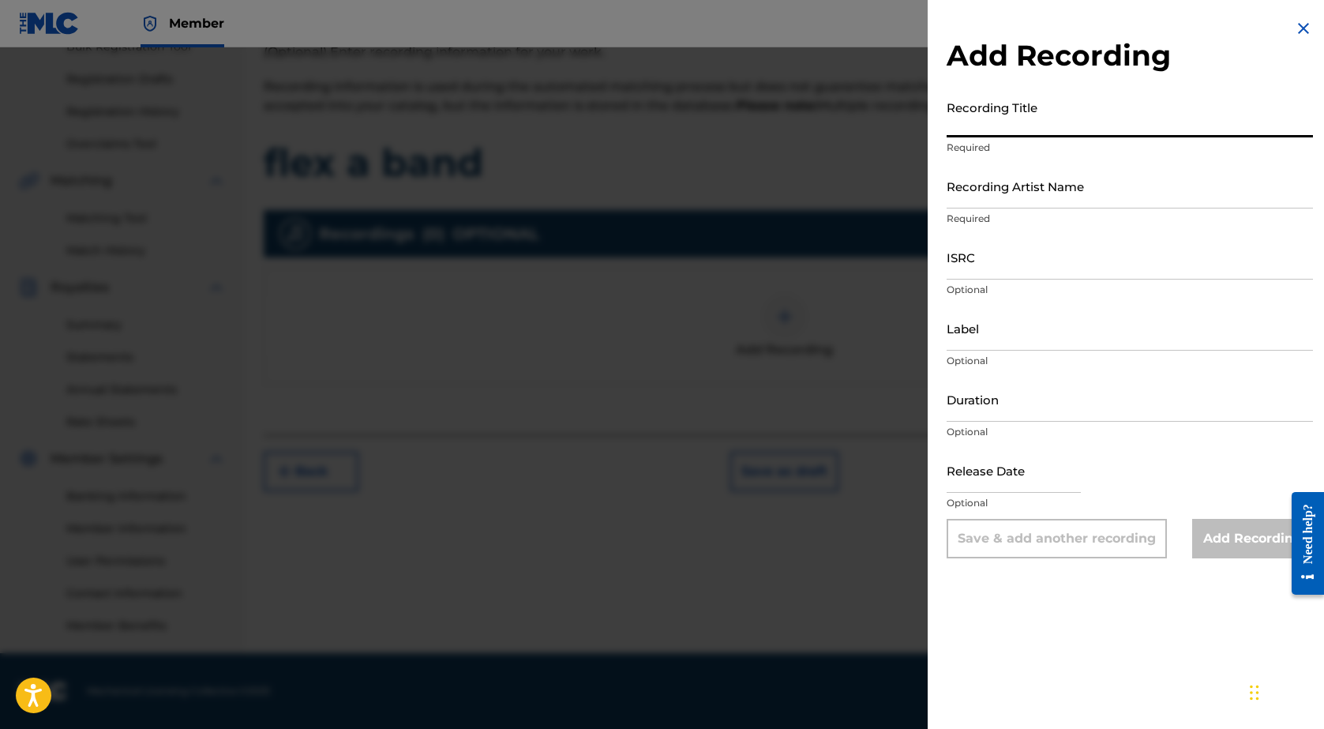
click at [983, 118] on input "Recording Title" at bounding box center [1129, 114] width 366 height 45
type input "d"
type input "flex a bad"
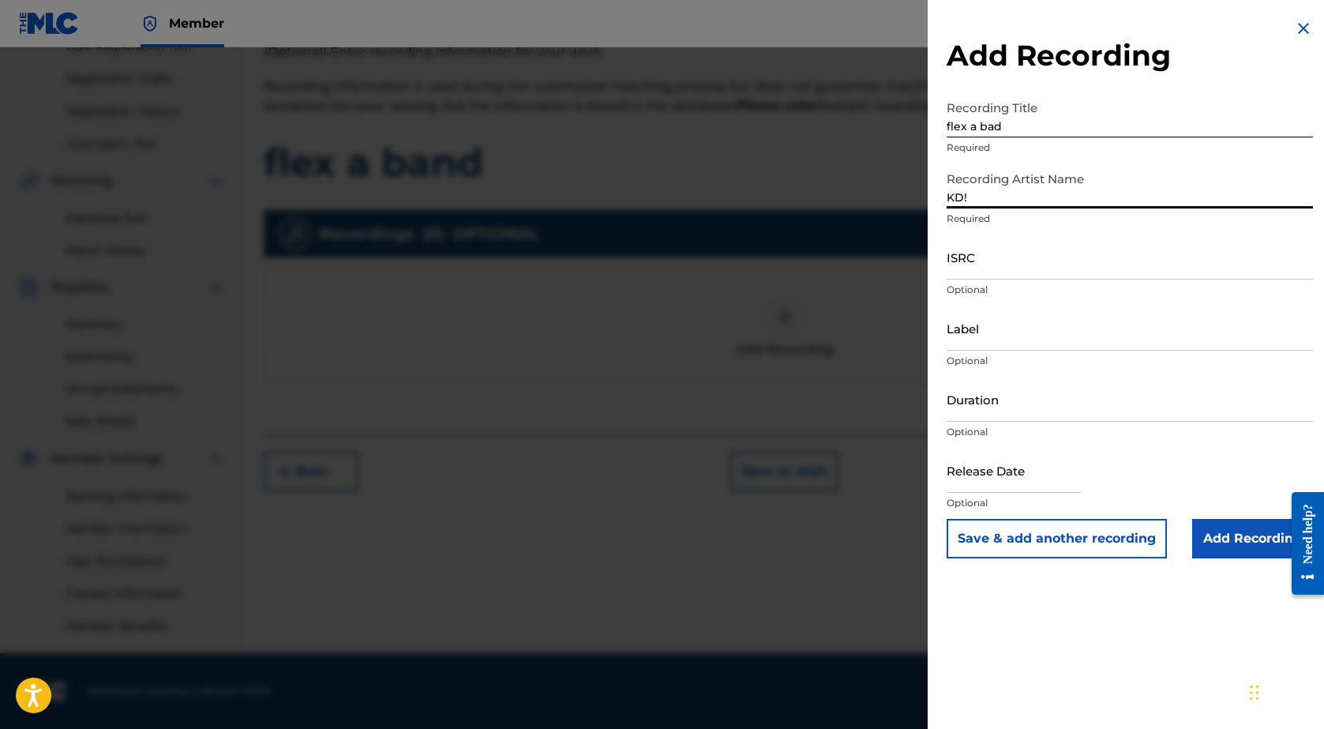
type input "KD!"
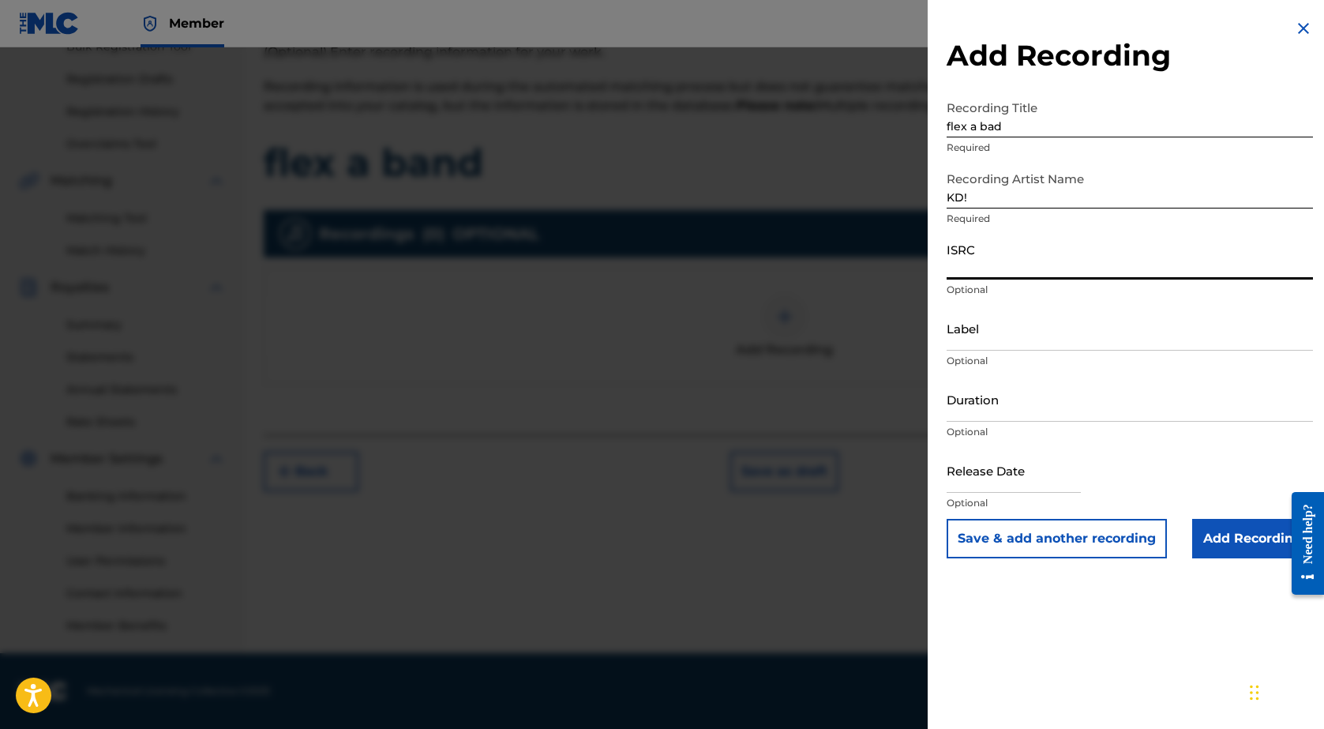
paste input "QZWFN2580455"
type input "QZWFN2580455"
click at [961, 343] on input "Label" at bounding box center [1129, 327] width 366 height 45
click at [976, 408] on input "Duration" at bounding box center [1129, 399] width 366 height 45
type input "01:15"
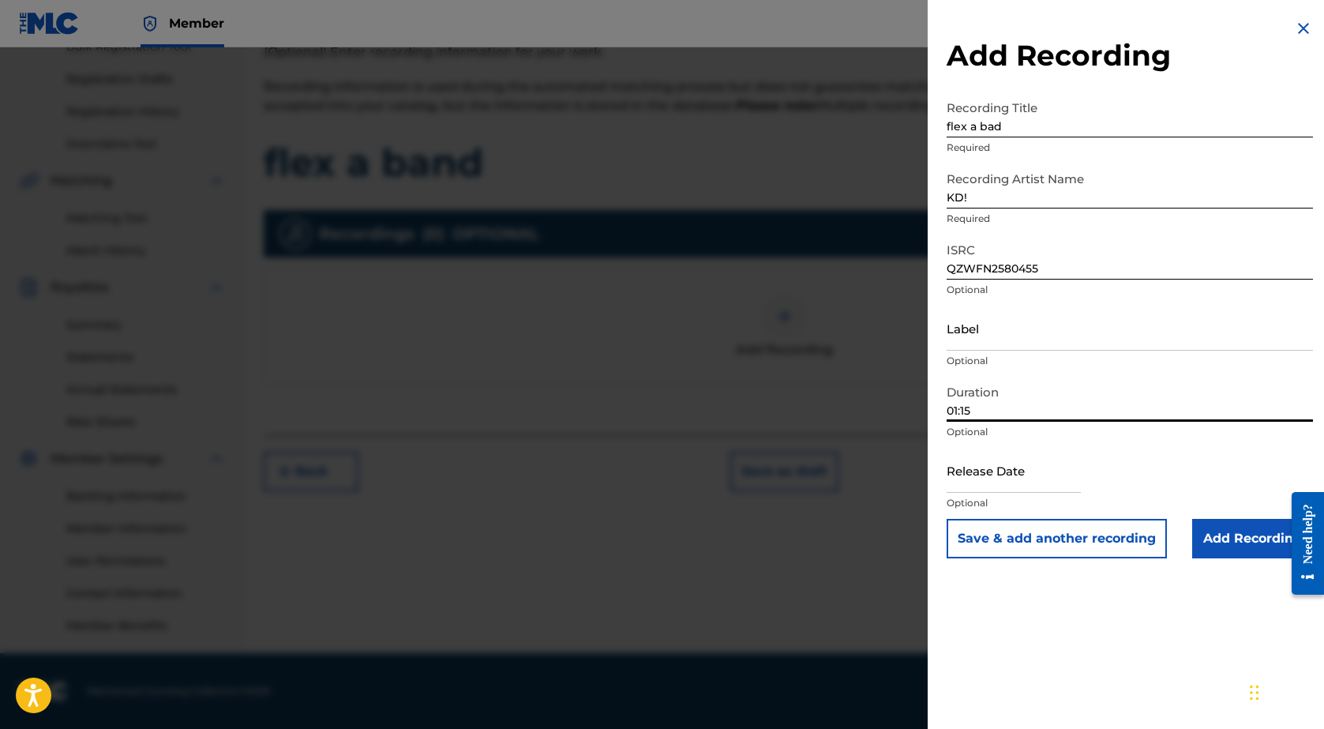
click at [1014, 483] on input "text" at bounding box center [1013, 470] width 134 height 45
select select "8"
select select "2025"
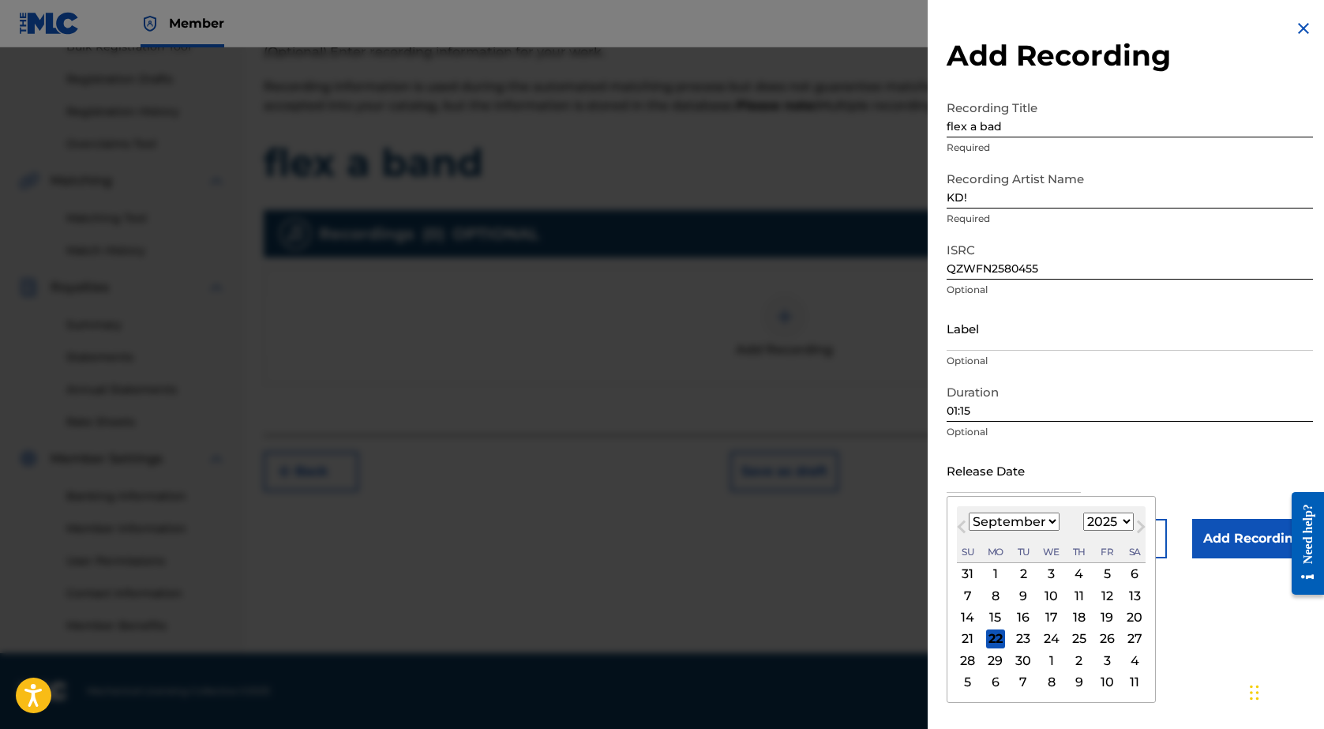
select select "6"
click at [1074, 663] on div "31" at bounding box center [1079, 659] width 19 height 19
type input "[DATE]"
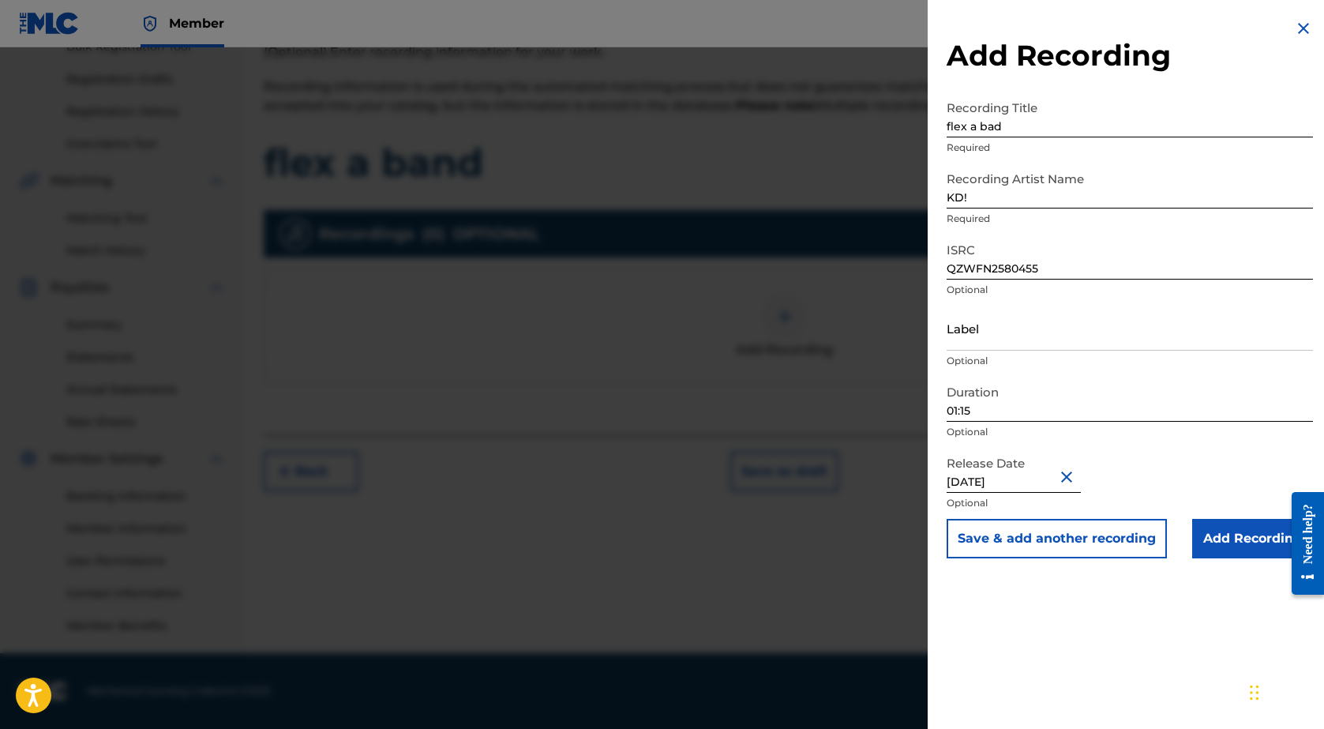
click at [1227, 541] on input "Add Recording" at bounding box center [1252, 538] width 121 height 39
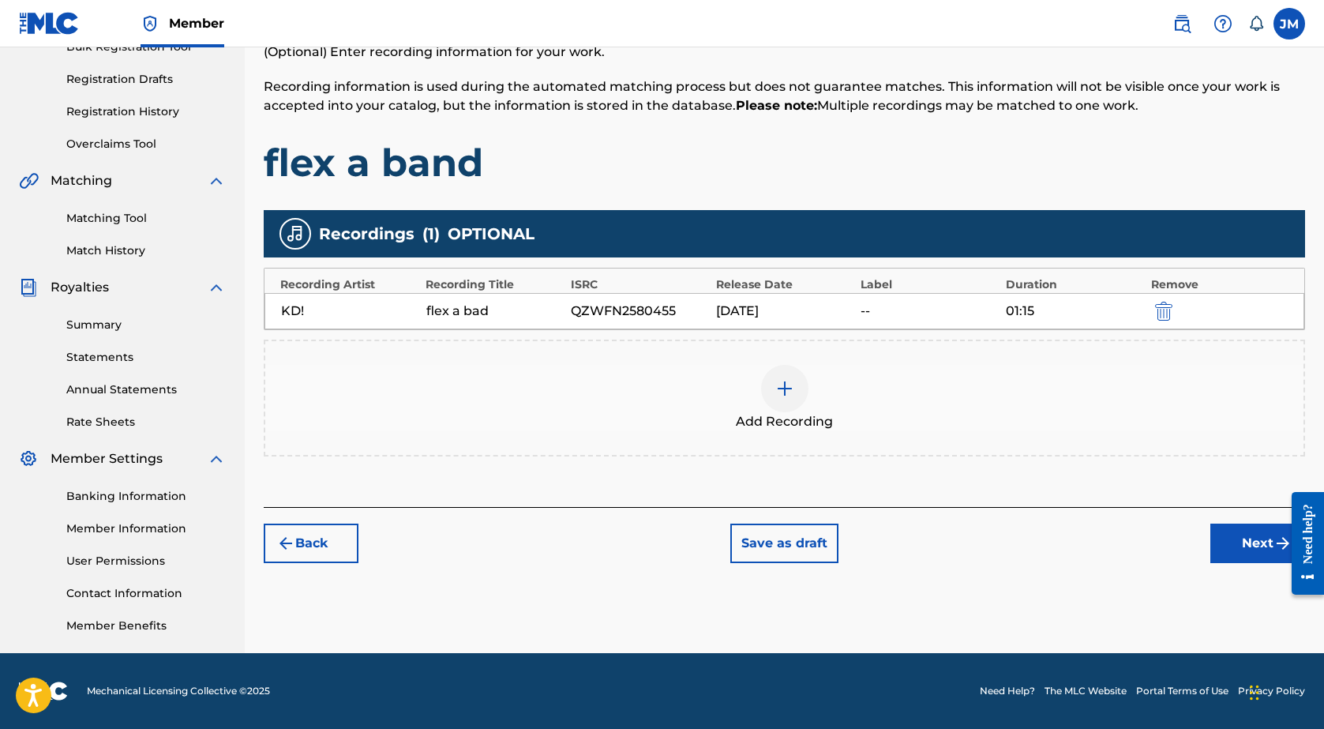
click at [1277, 549] on img "submit" at bounding box center [1282, 543] width 19 height 19
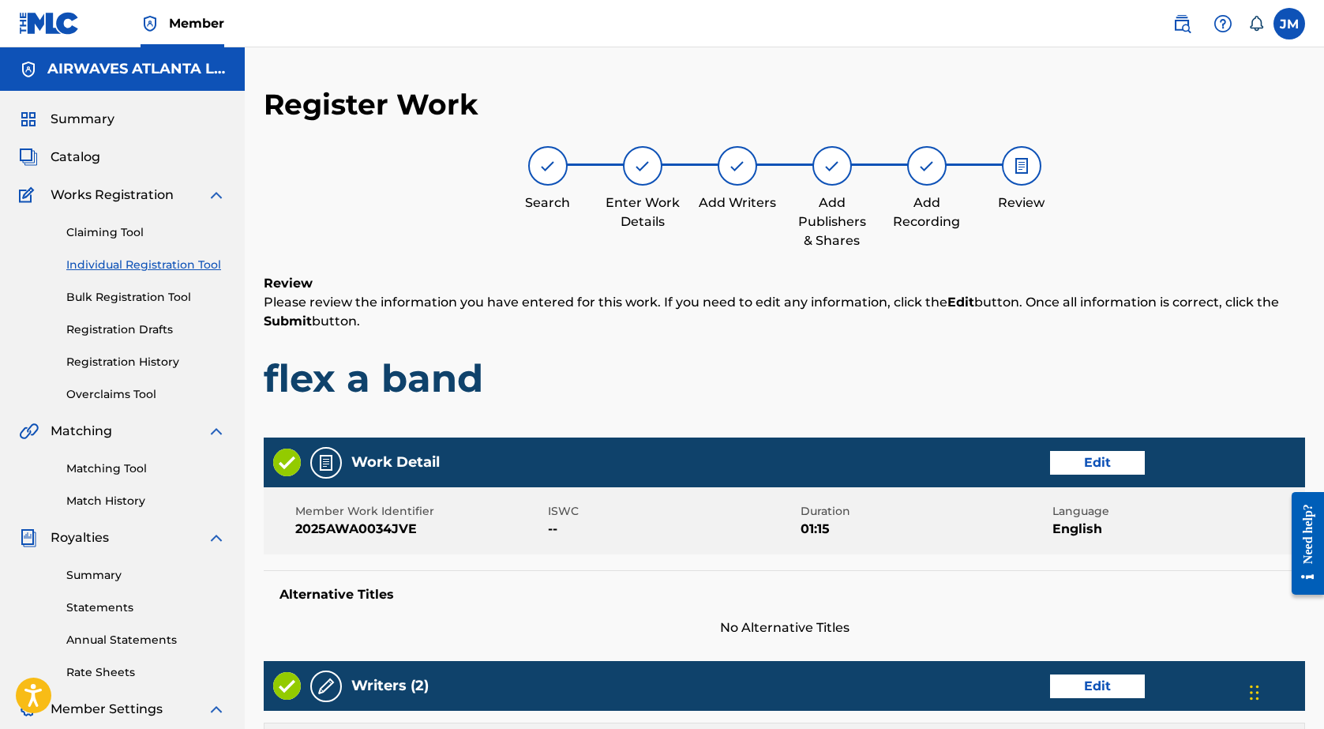
scroll to position [0, 0]
